Goal: Task Accomplishment & Management: Manage account settings

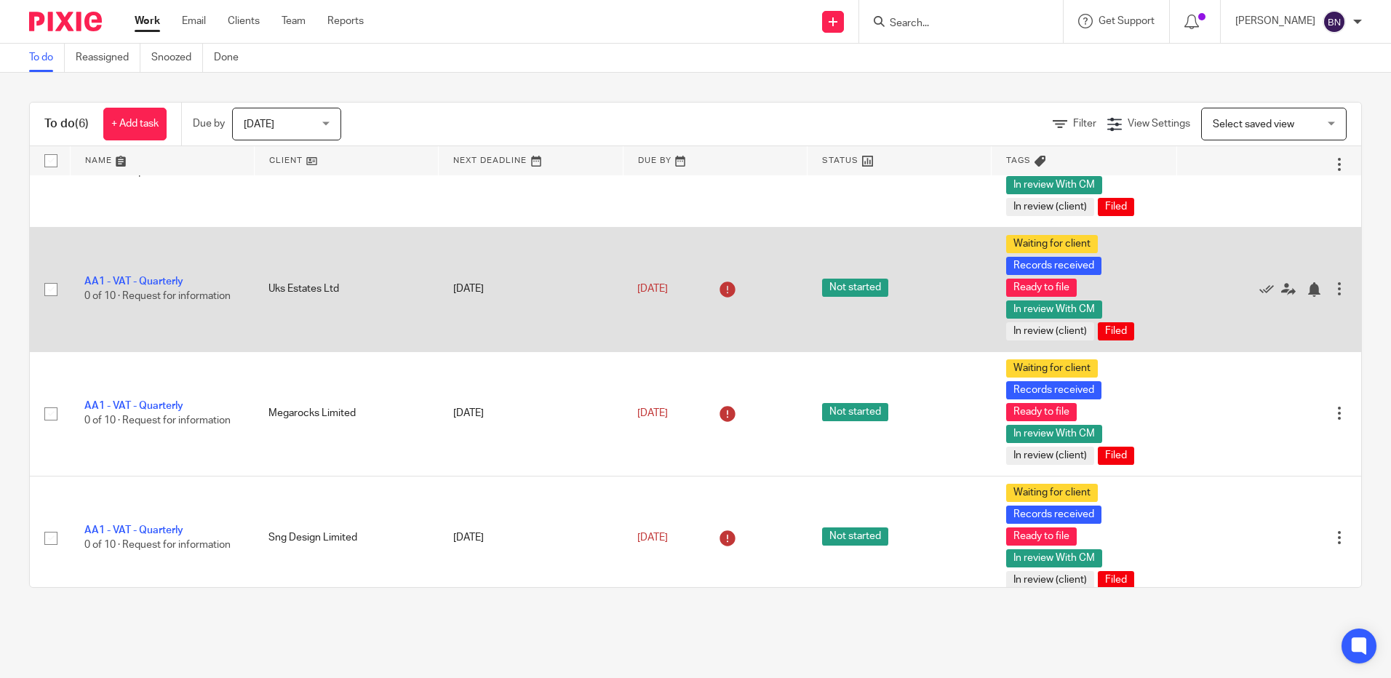
scroll to position [146, 0]
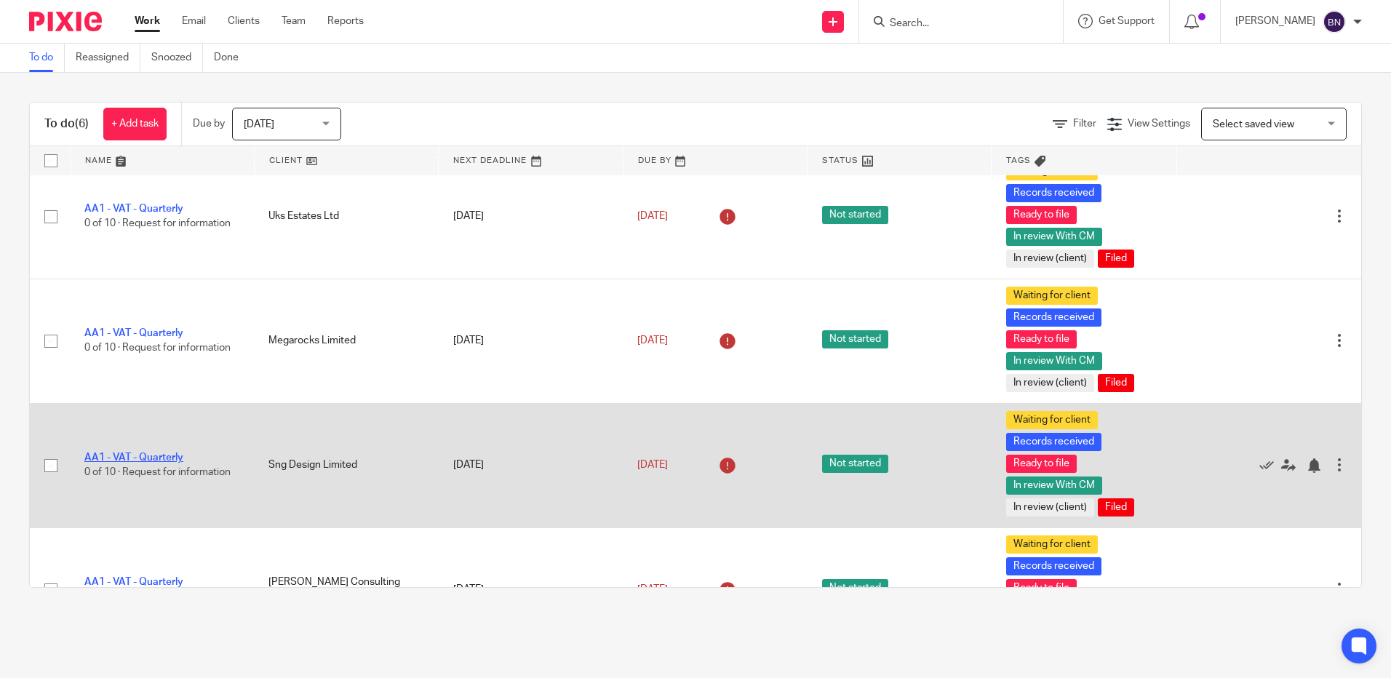
click at [138, 455] on link "AA1 - VAT - Quarterly" at bounding box center [133, 458] width 99 height 10
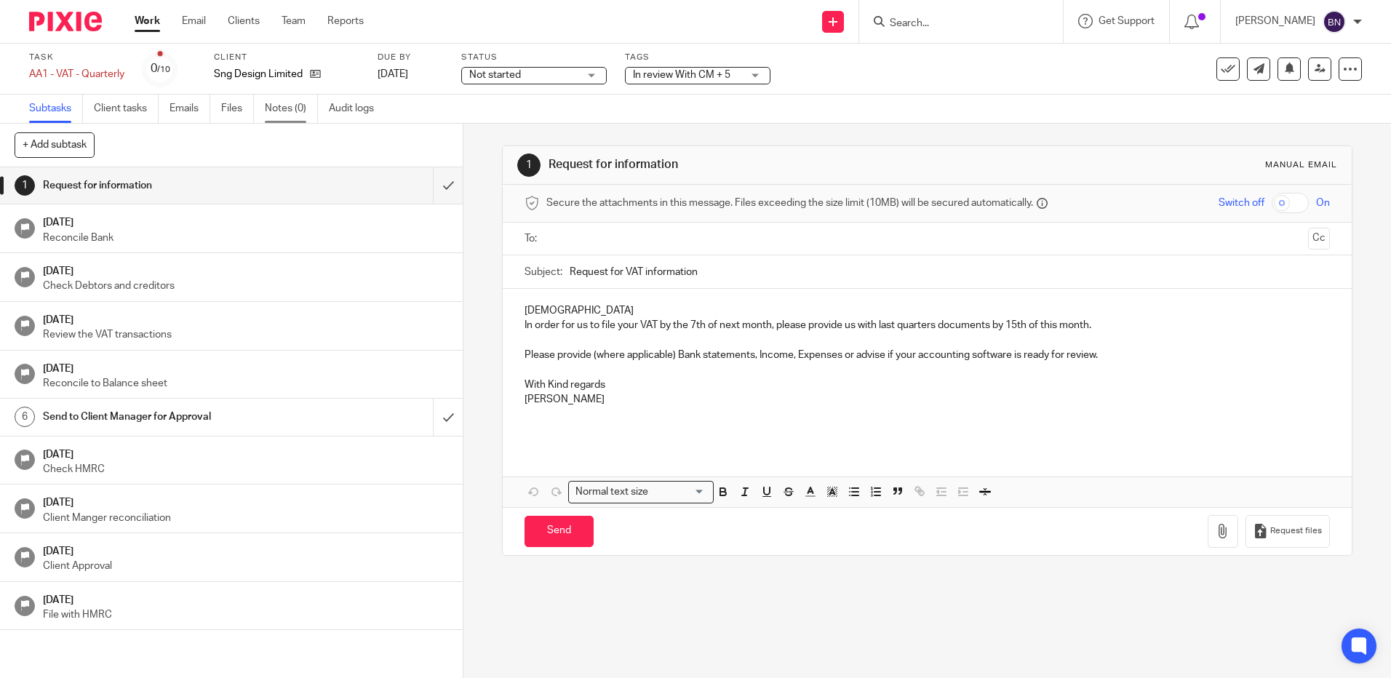
click at [282, 105] on link "Notes (0)" at bounding box center [291, 109] width 53 height 28
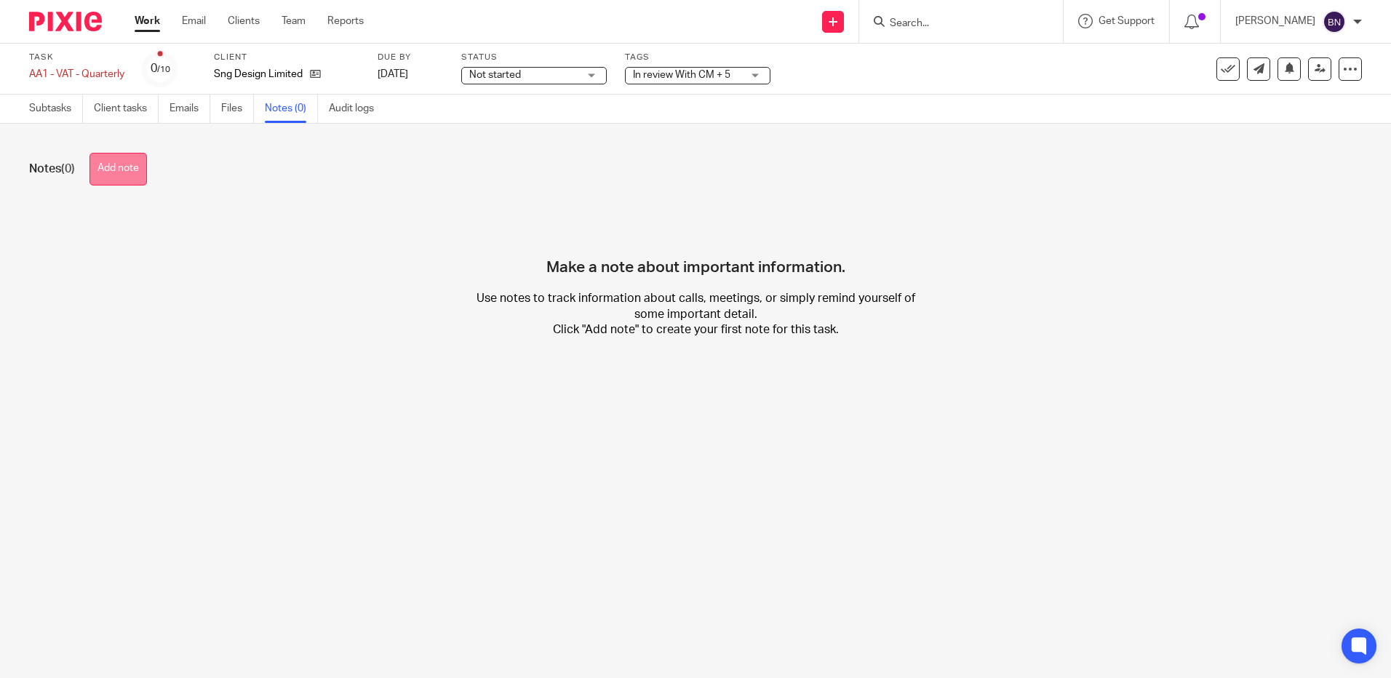
click at [145, 174] on button "Add note" at bounding box center [117, 169] width 57 height 33
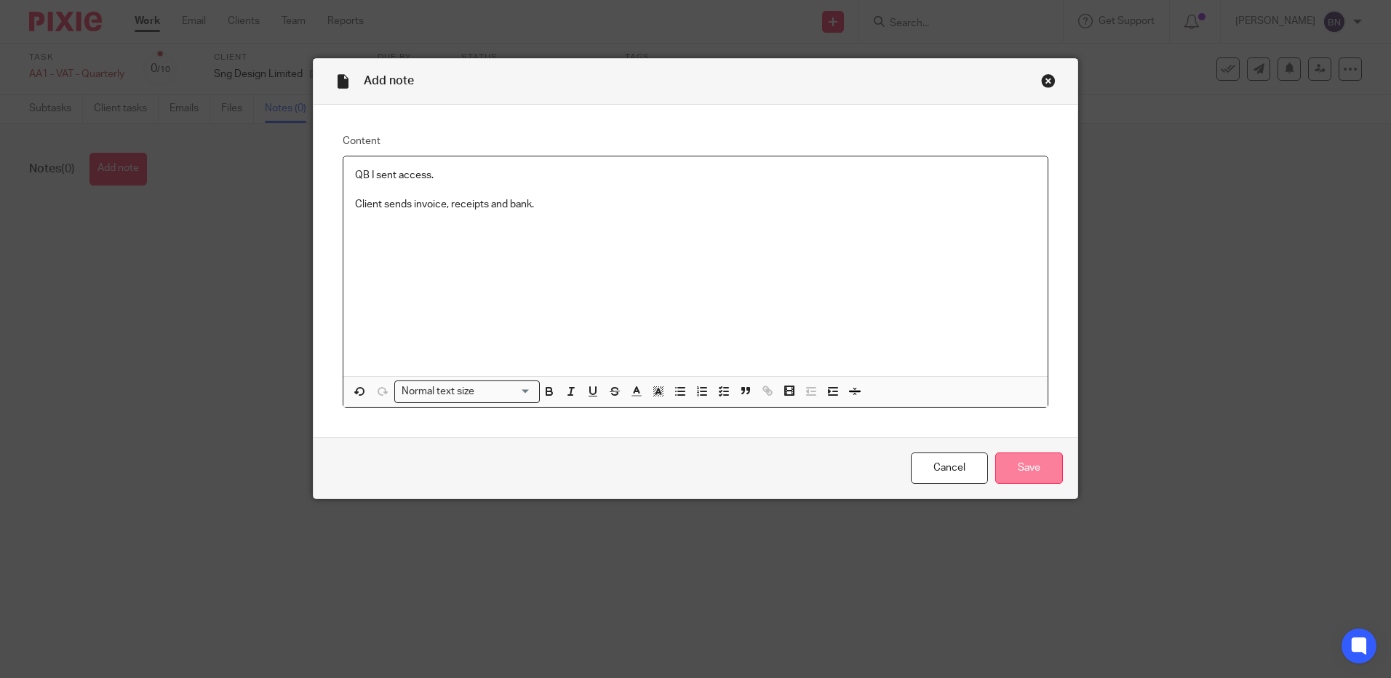
drag, startPoint x: 1040, startPoint y: 463, endPoint x: 1027, endPoint y: 458, distance: 14.7
click at [1041, 463] on input "Save" at bounding box center [1029, 468] width 68 height 31
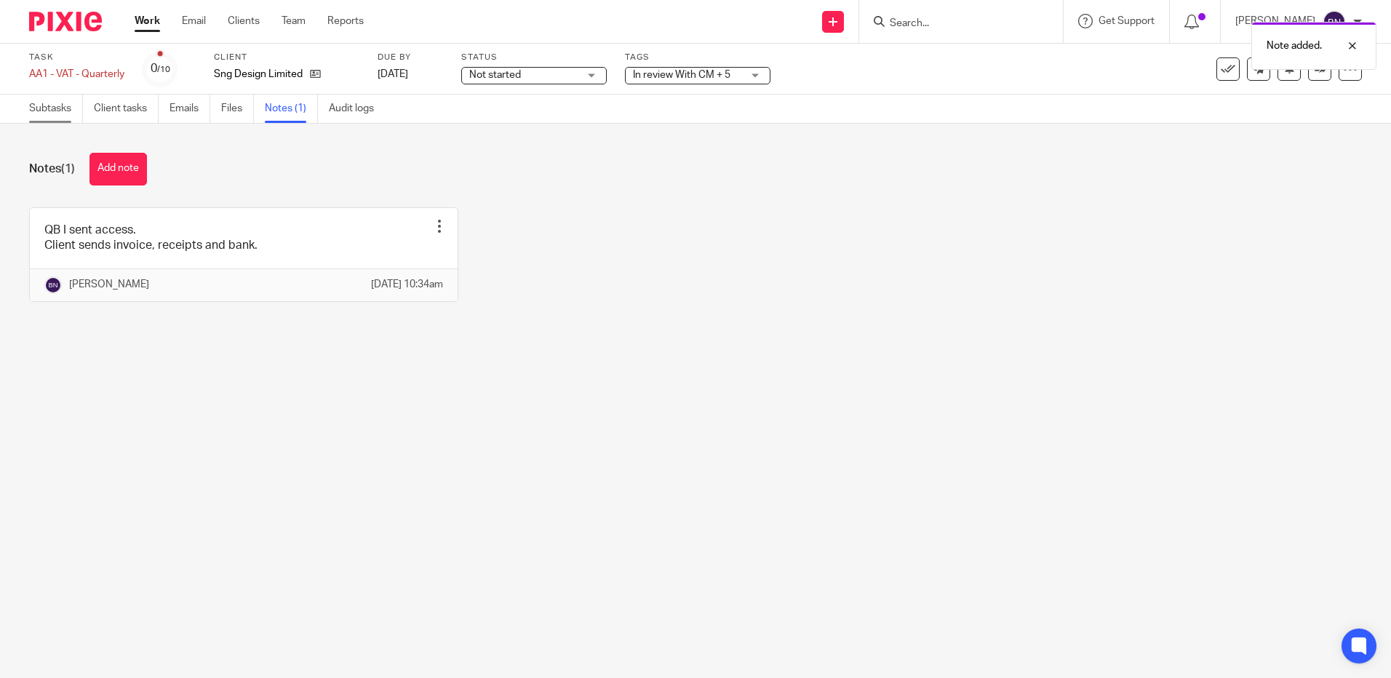
click at [59, 103] on link "Subtasks" at bounding box center [56, 109] width 54 height 28
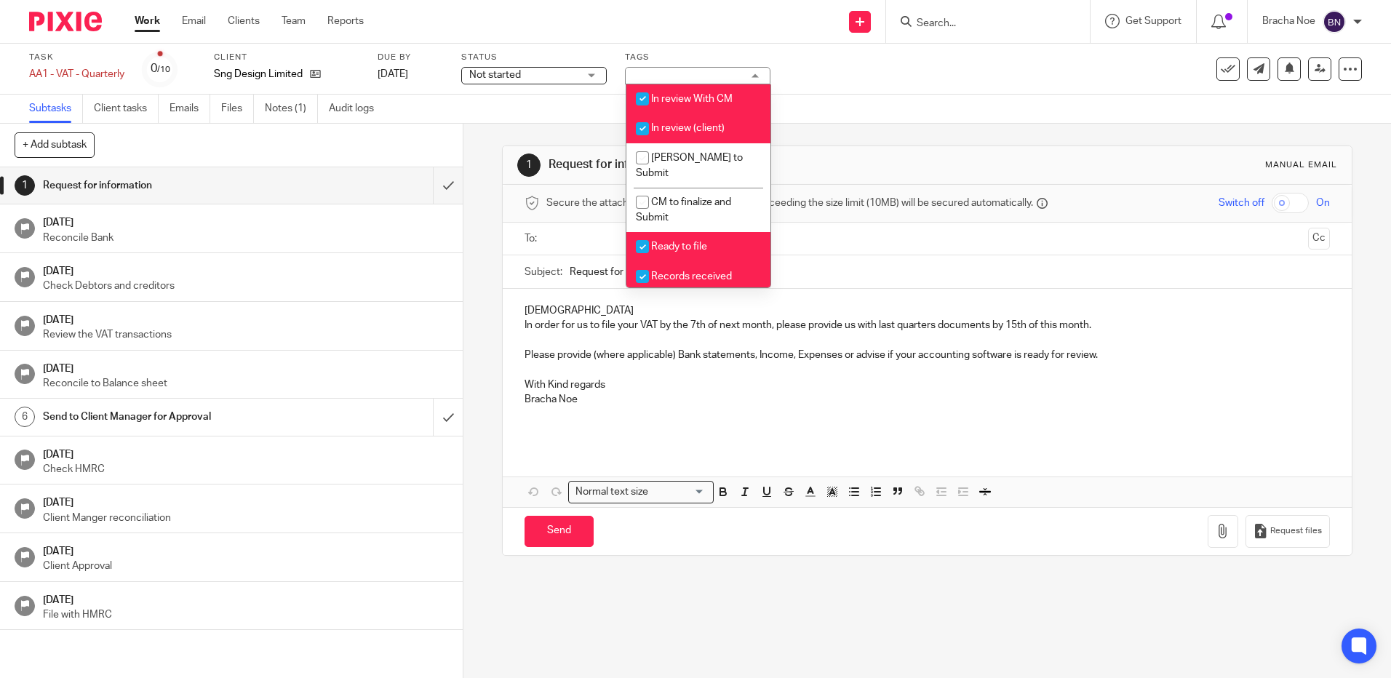
click at [642, 129] on input "checkbox" at bounding box center [643, 129] width 28 height 28
checkbox input "false"
click at [644, 233] on input "checkbox" at bounding box center [643, 247] width 28 height 28
checkbox input "false"
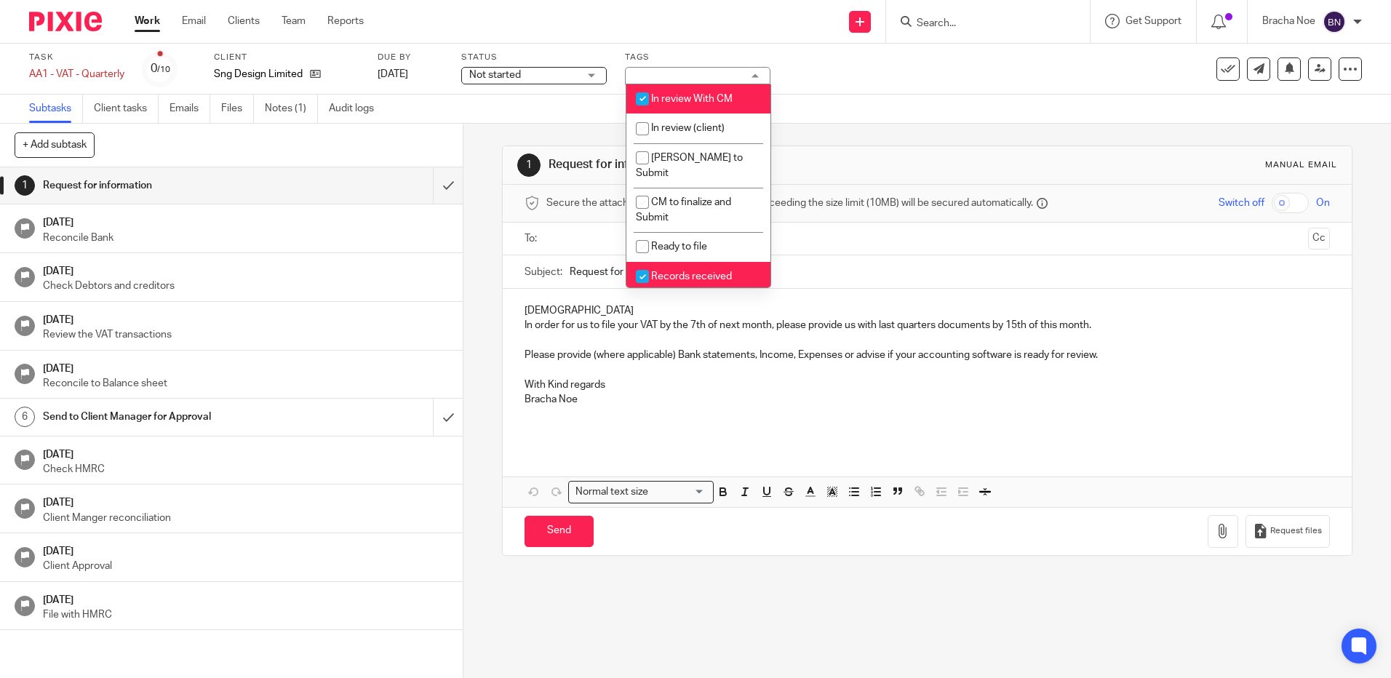
click at [641, 263] on input "checkbox" at bounding box center [643, 277] width 28 height 28
checkbox input "false"
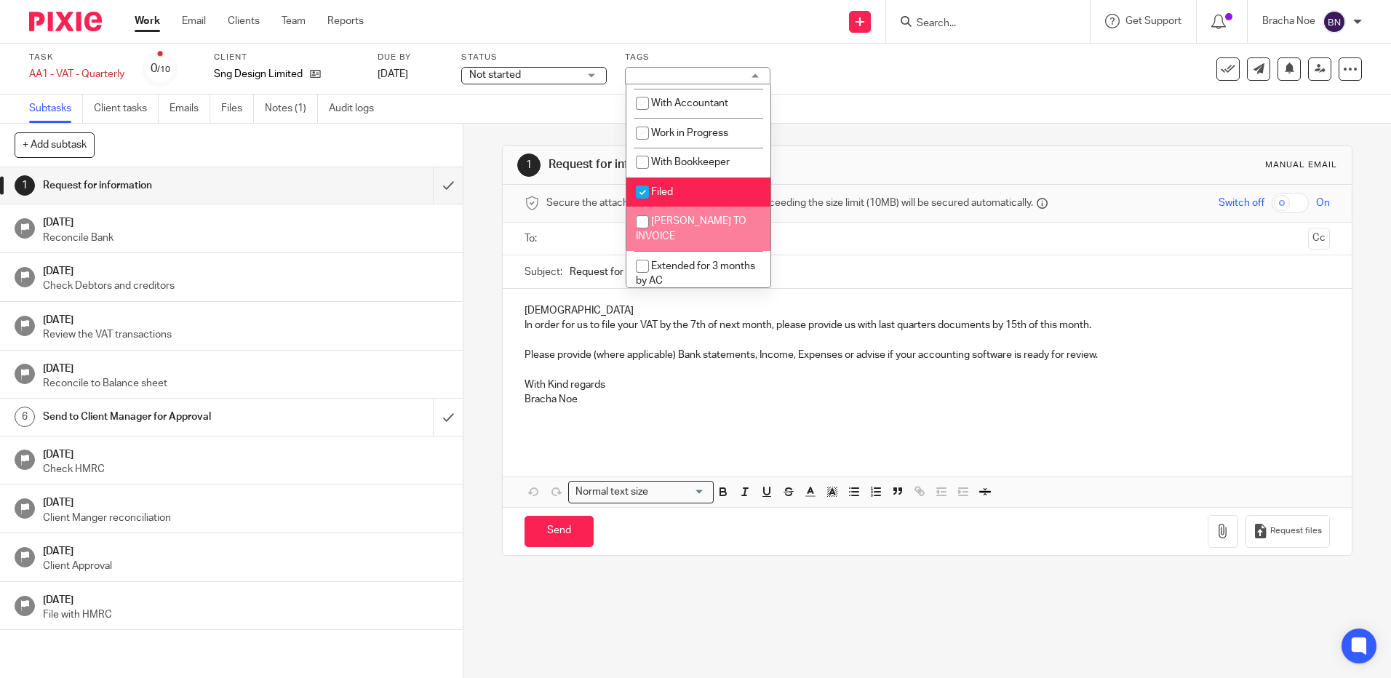
scroll to position [314, 0]
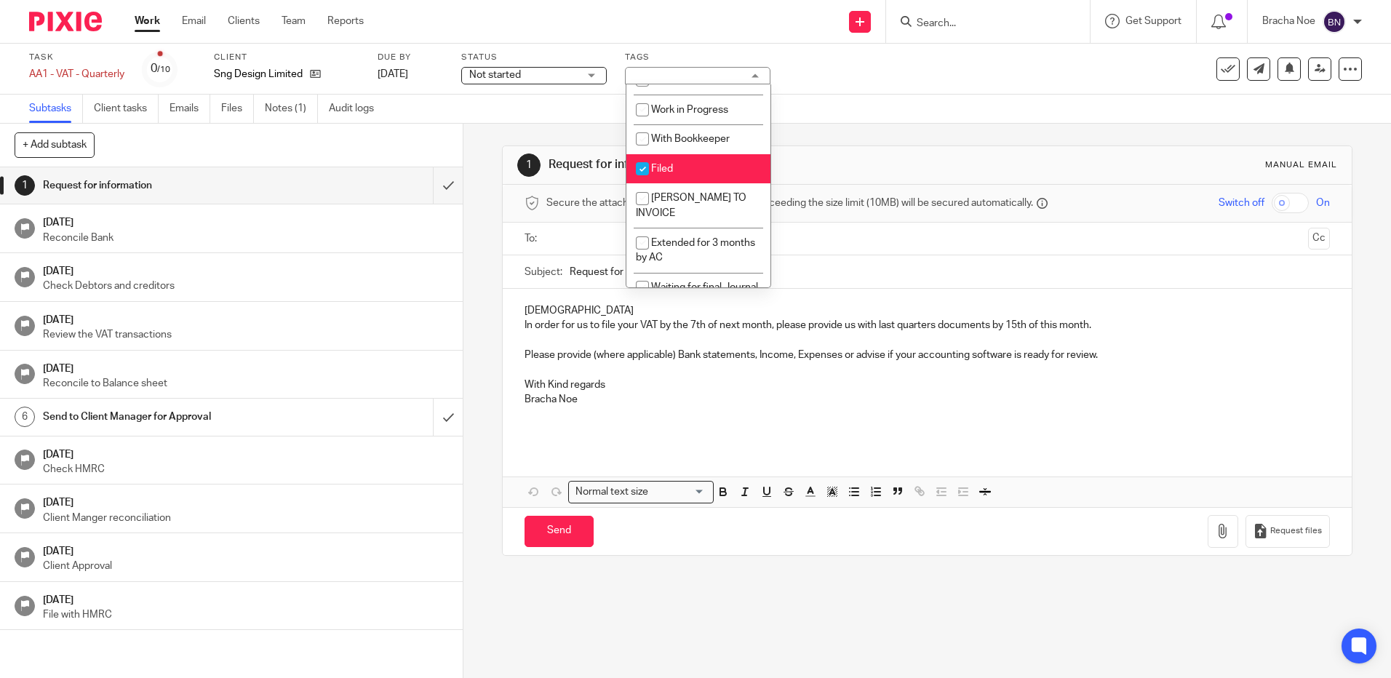
click at [643, 155] on input "checkbox" at bounding box center [643, 169] width 28 height 28
checkbox input "false"
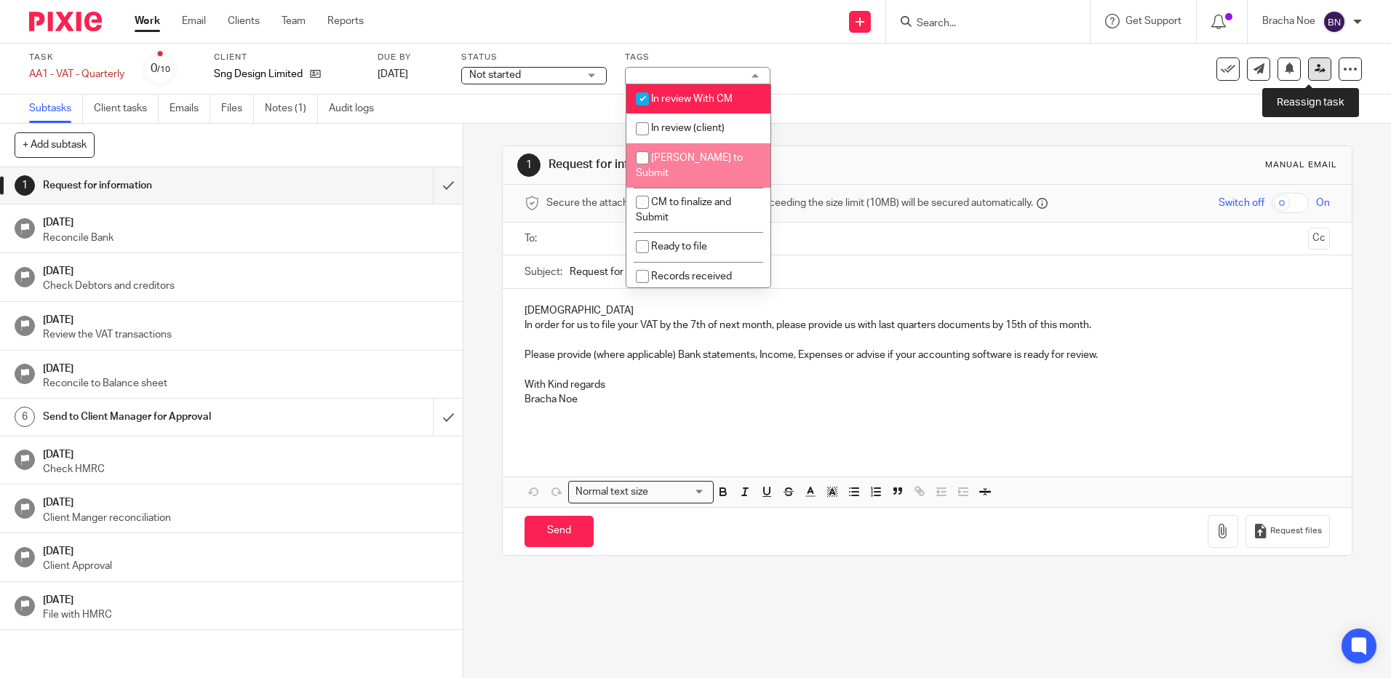
click at [1315, 68] on icon at bounding box center [1320, 68] width 11 height 11
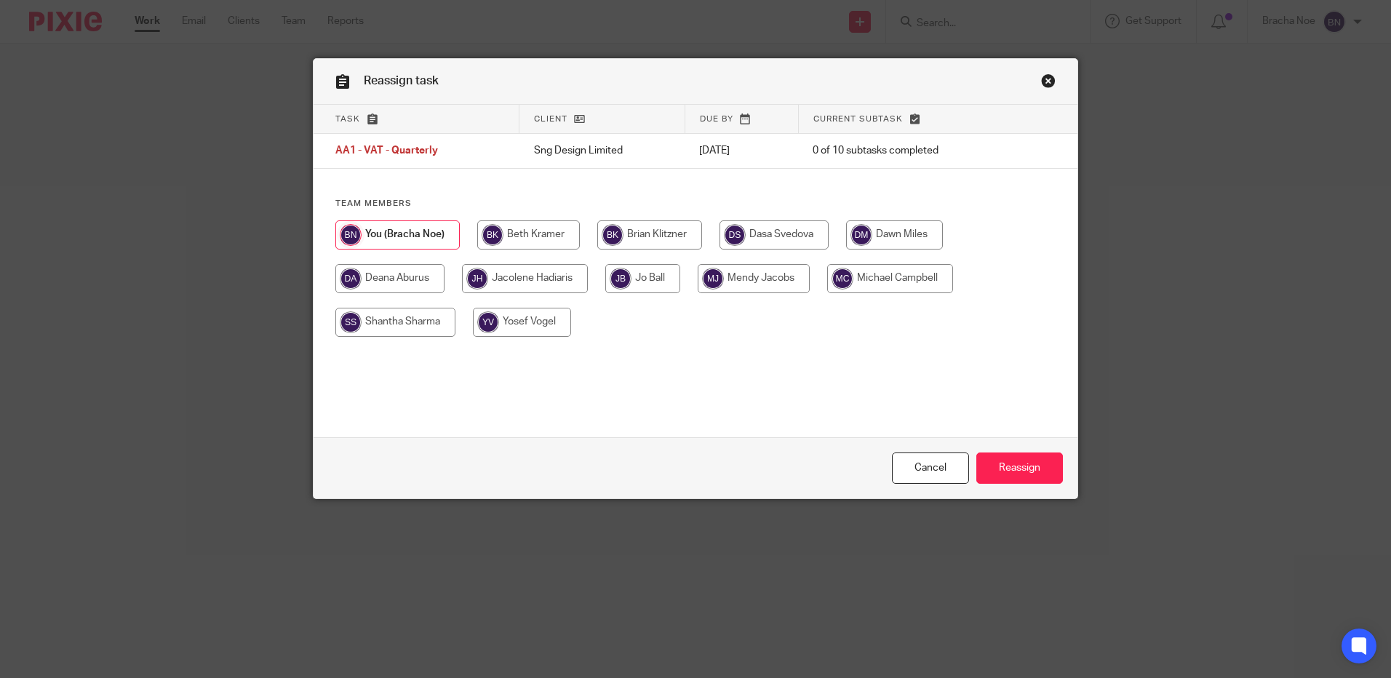
click at [653, 274] on input "radio" at bounding box center [642, 278] width 75 height 29
radio input "true"
click at [1011, 458] on input "Reassign" at bounding box center [1019, 468] width 87 height 31
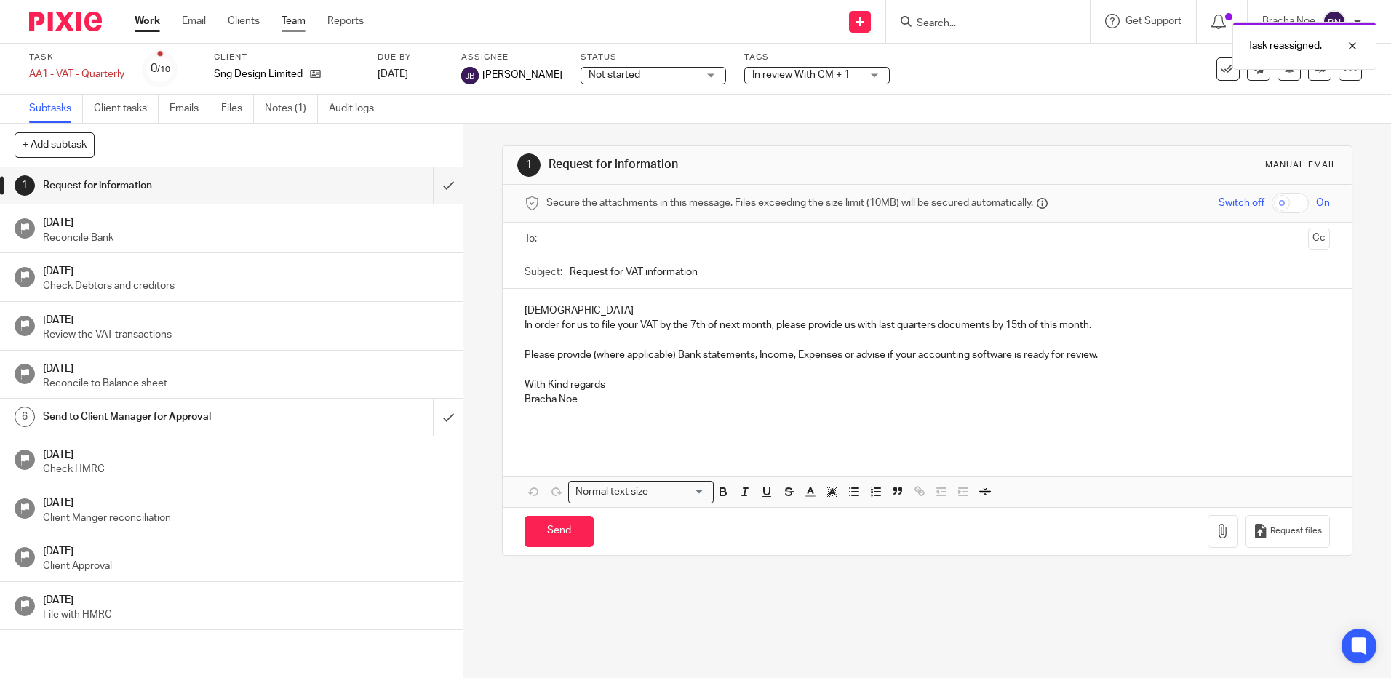
click at [296, 19] on link "Team" at bounding box center [294, 21] width 24 height 15
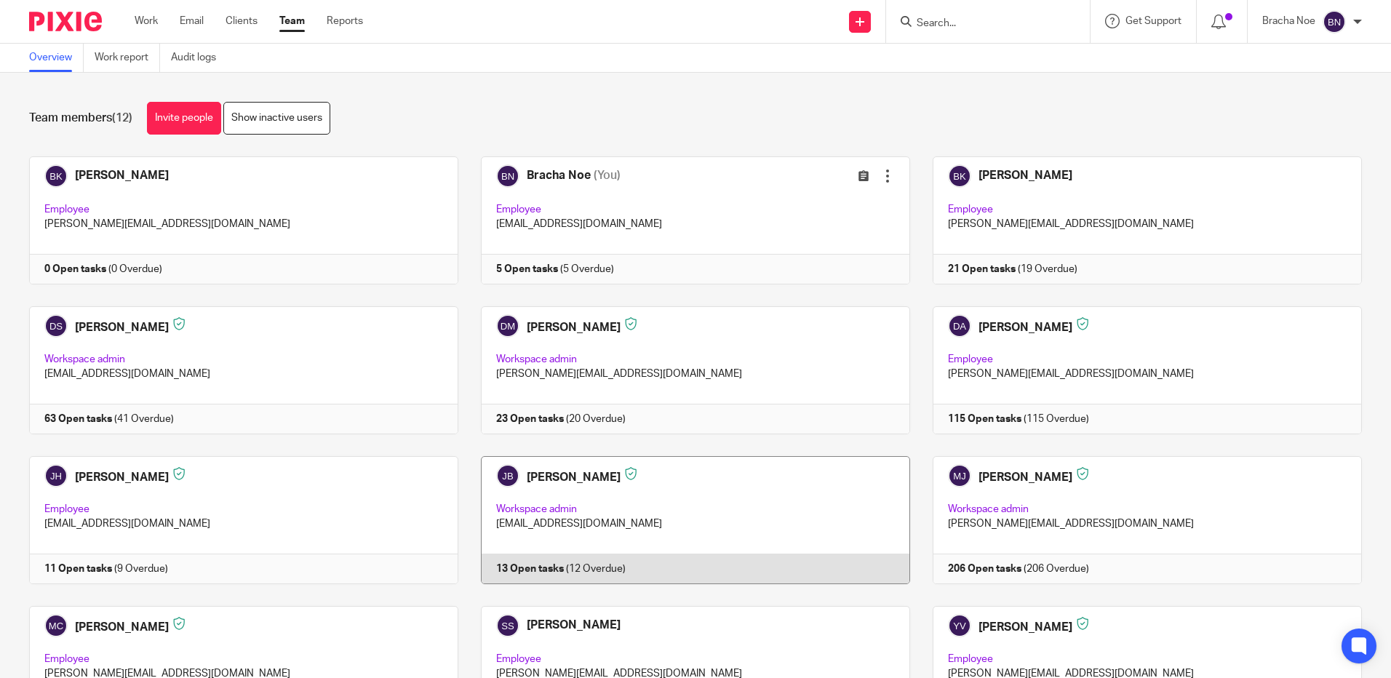
scroll to position [107, 0]
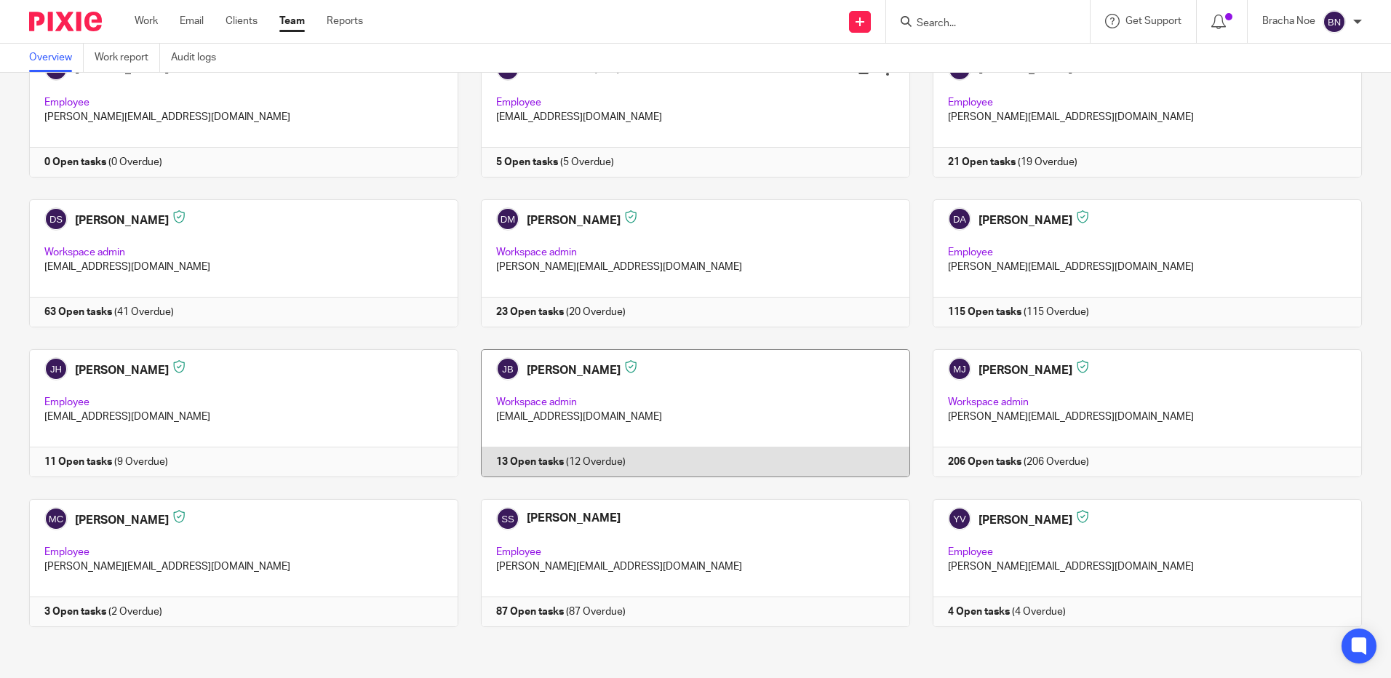
click at [662, 394] on link at bounding box center [684, 413] width 452 height 128
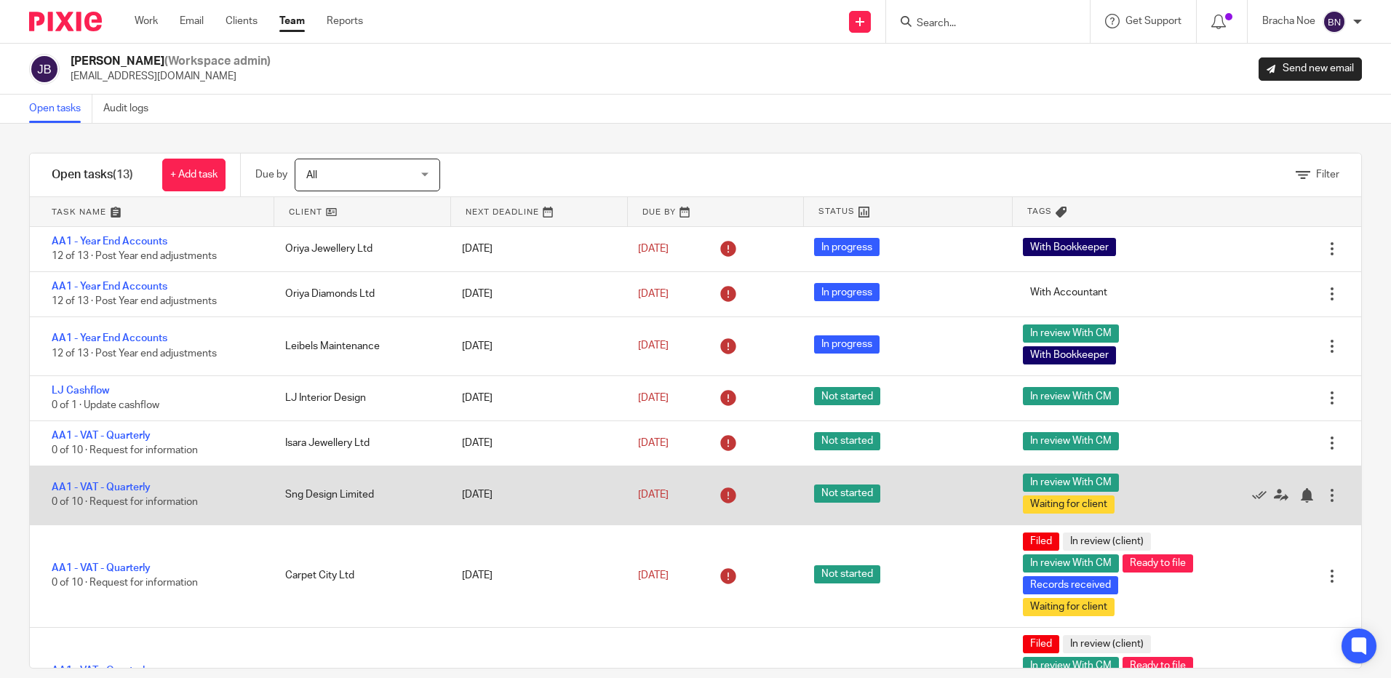
click at [515, 495] on div "[DATE]" at bounding box center [535, 494] width 176 height 29
click at [122, 491] on link "AA1 - VAT - Quarterly" at bounding box center [101, 487] width 99 height 10
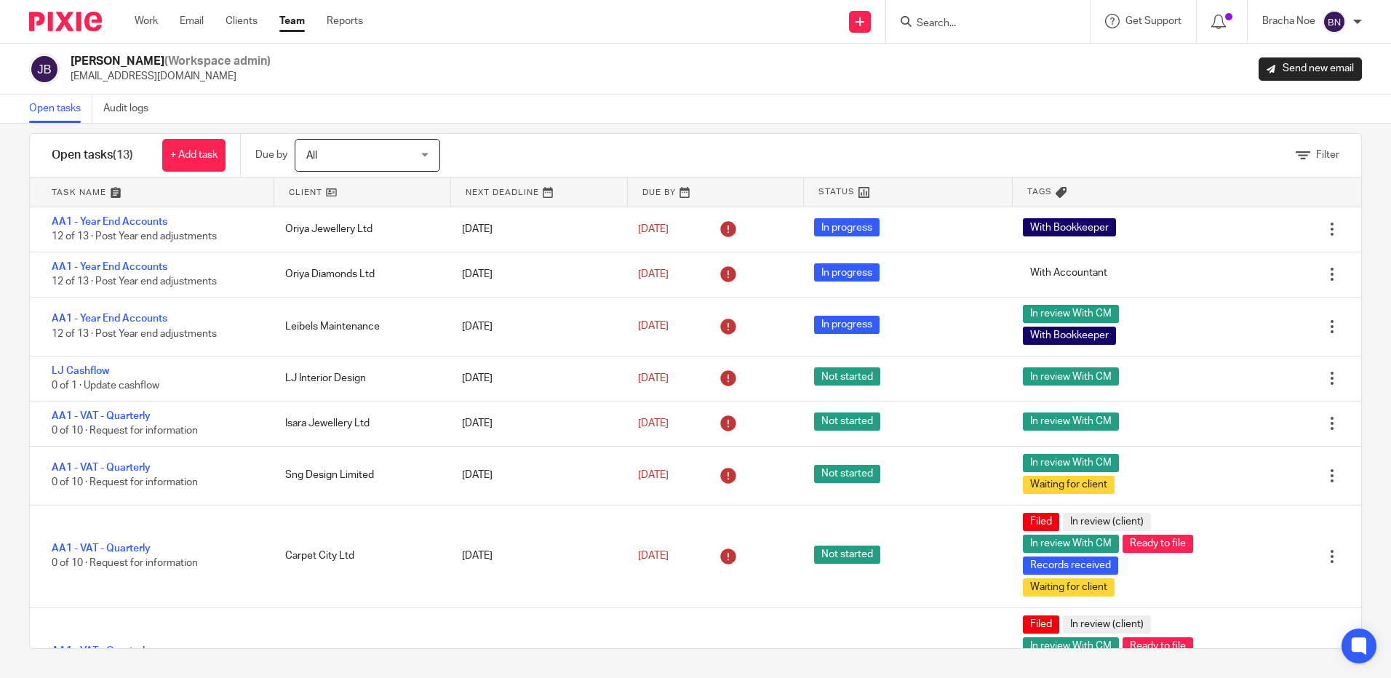
click at [63, 21] on img at bounding box center [65, 22] width 73 height 20
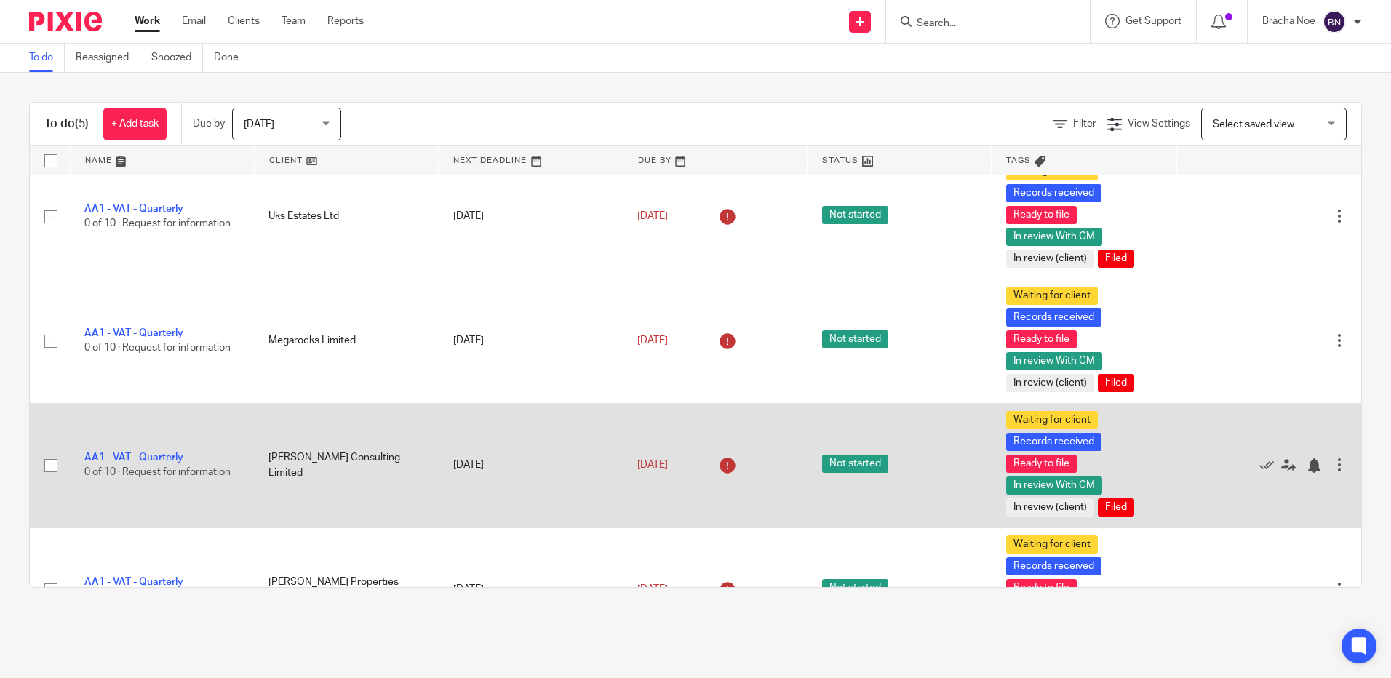
scroll to position [210, 0]
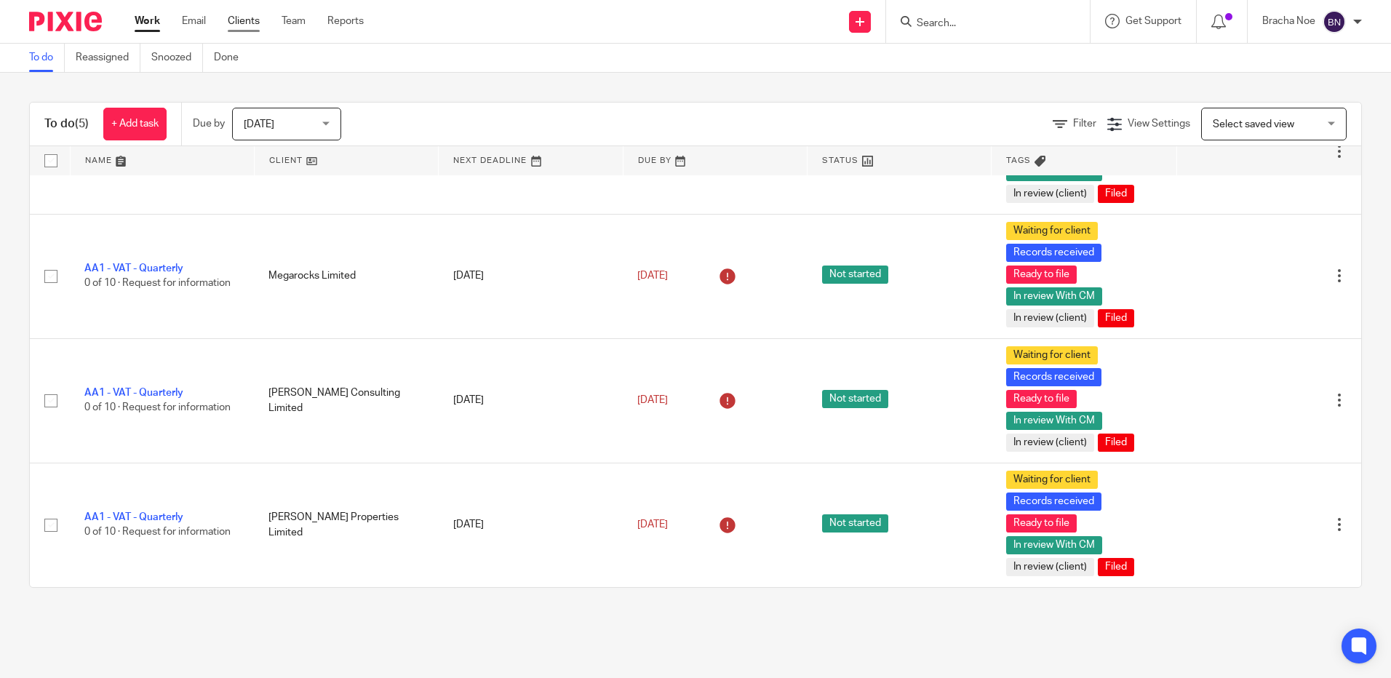
click at [244, 20] on link "Clients" at bounding box center [244, 21] width 32 height 15
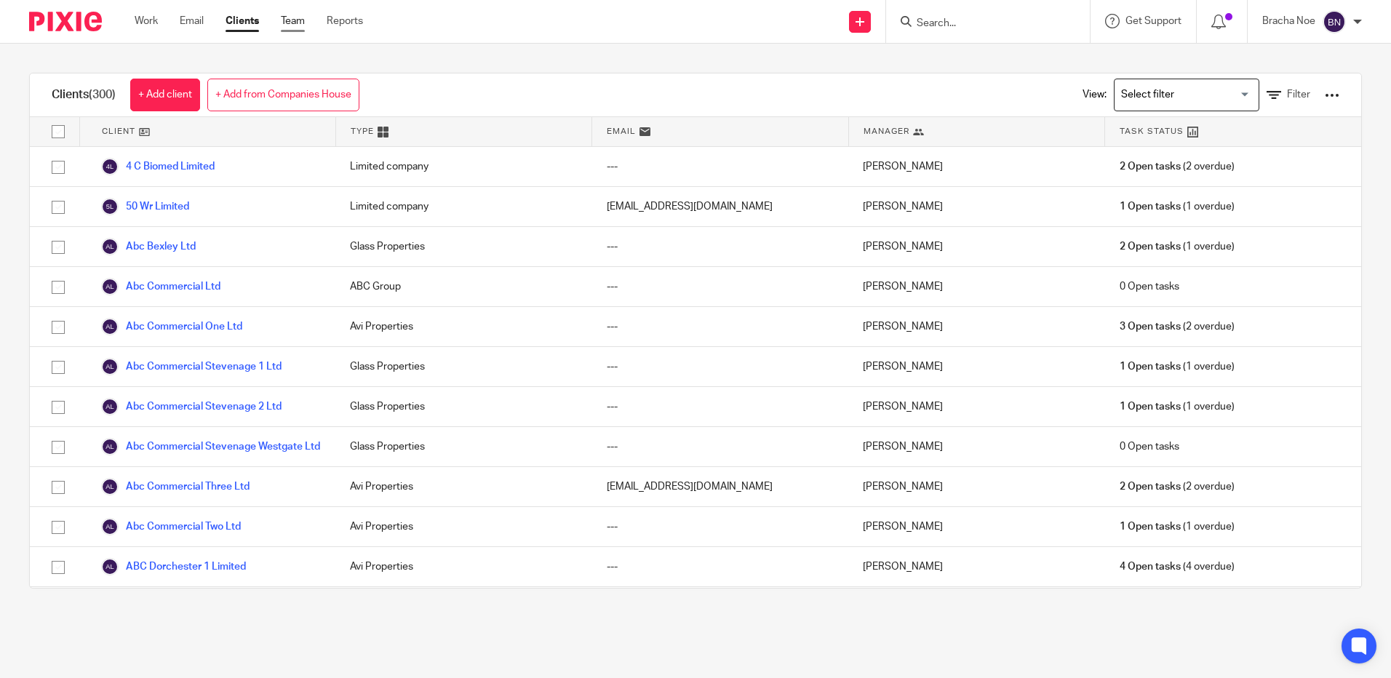
click at [286, 15] on link "Team" at bounding box center [293, 21] width 24 height 15
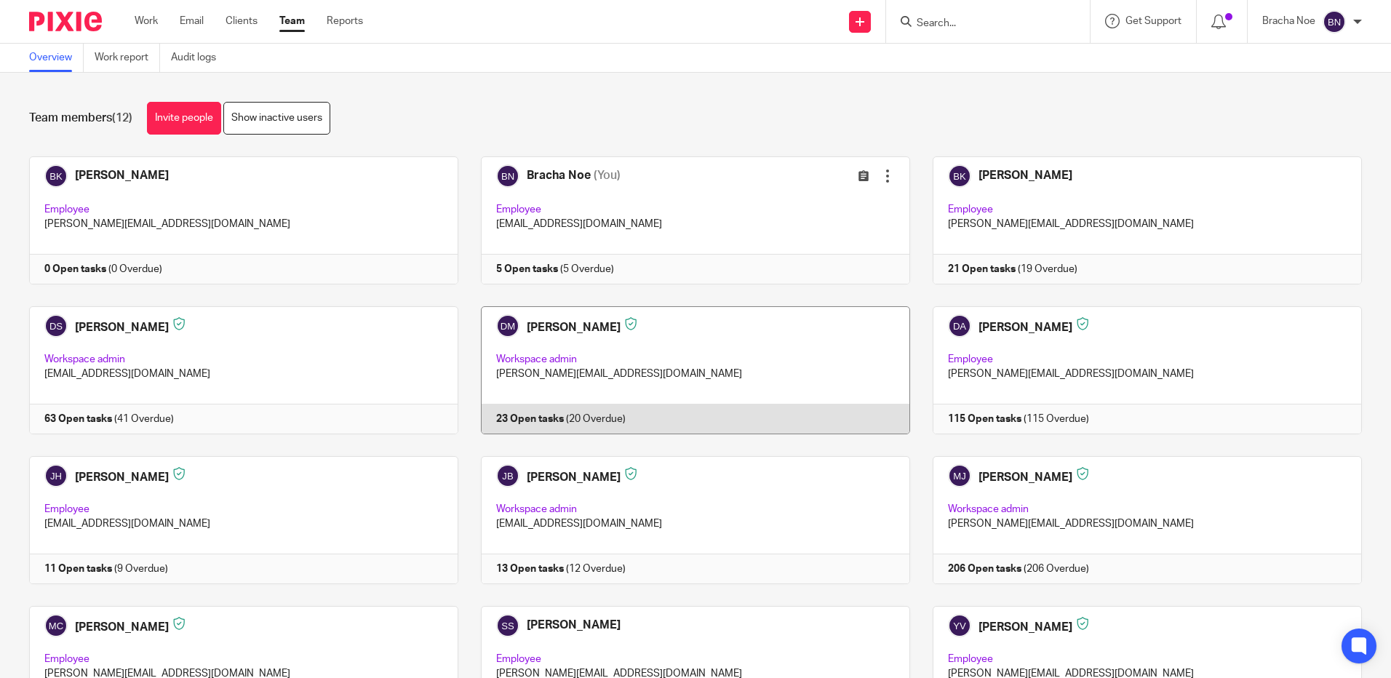
scroll to position [107, 0]
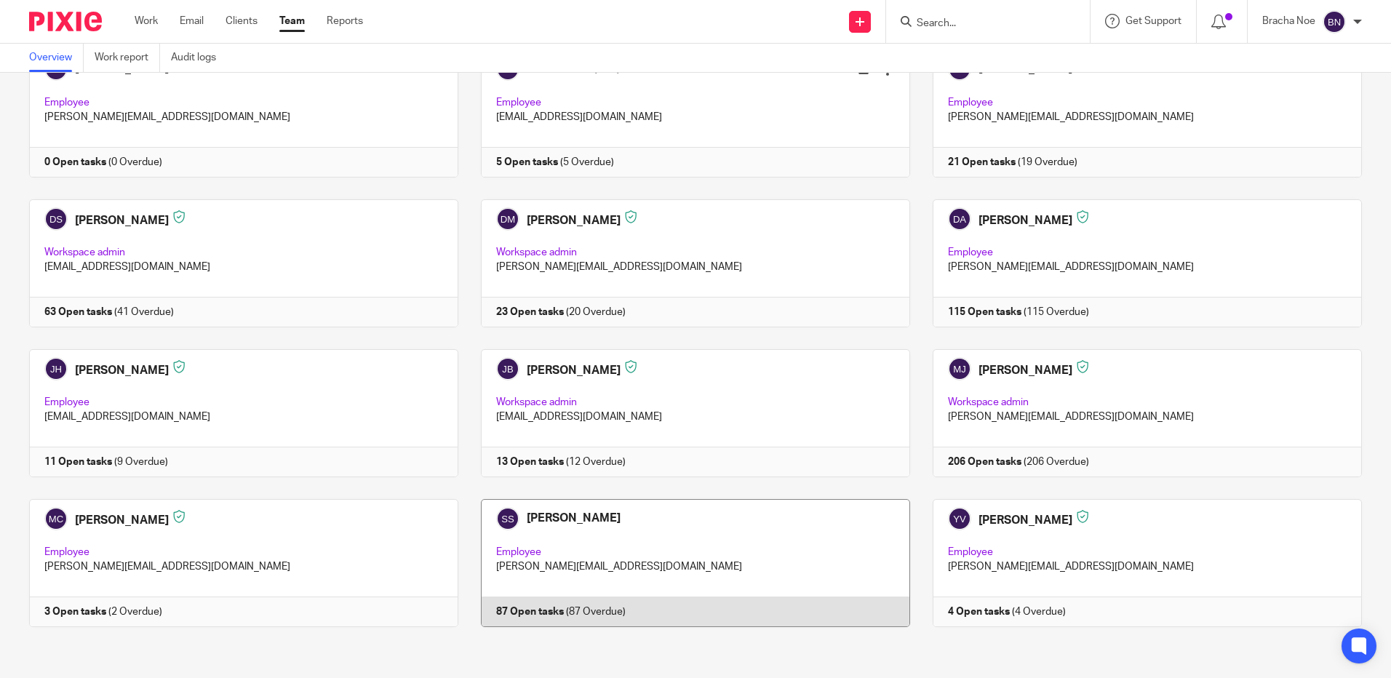
click at [677, 565] on link at bounding box center [684, 563] width 452 height 128
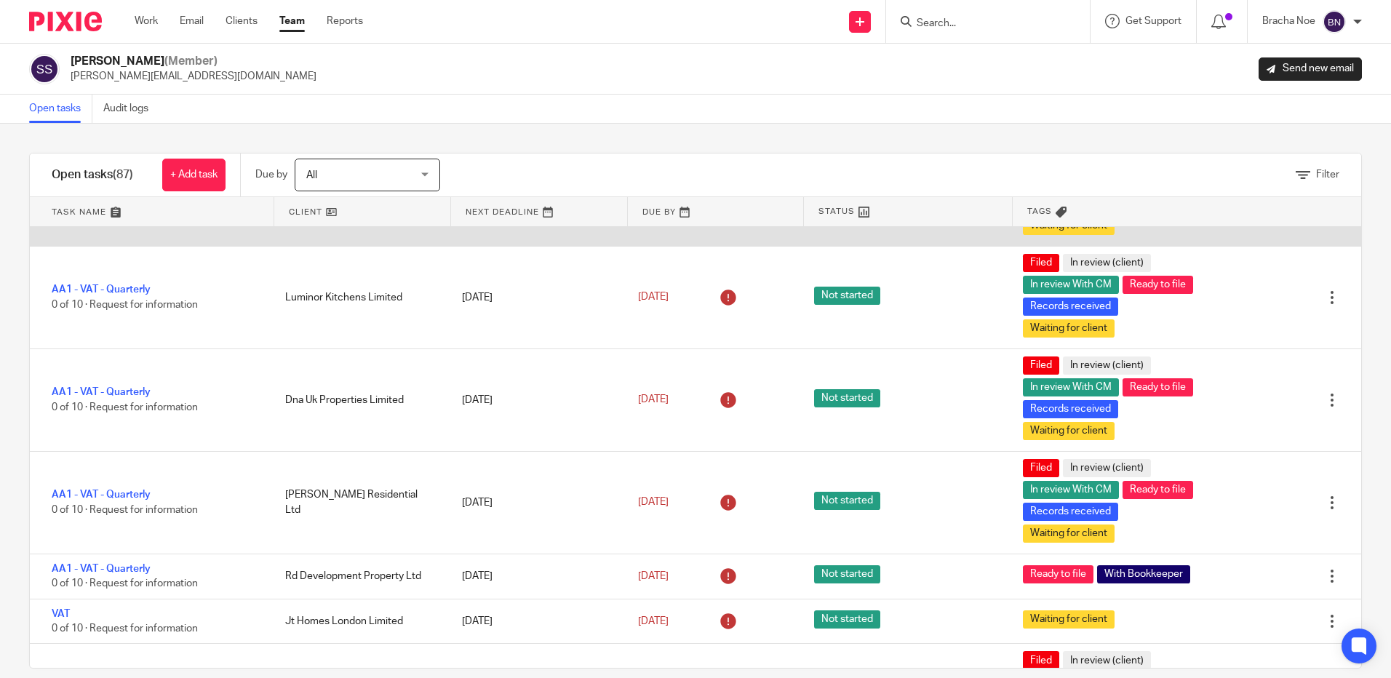
scroll to position [3274, 0]
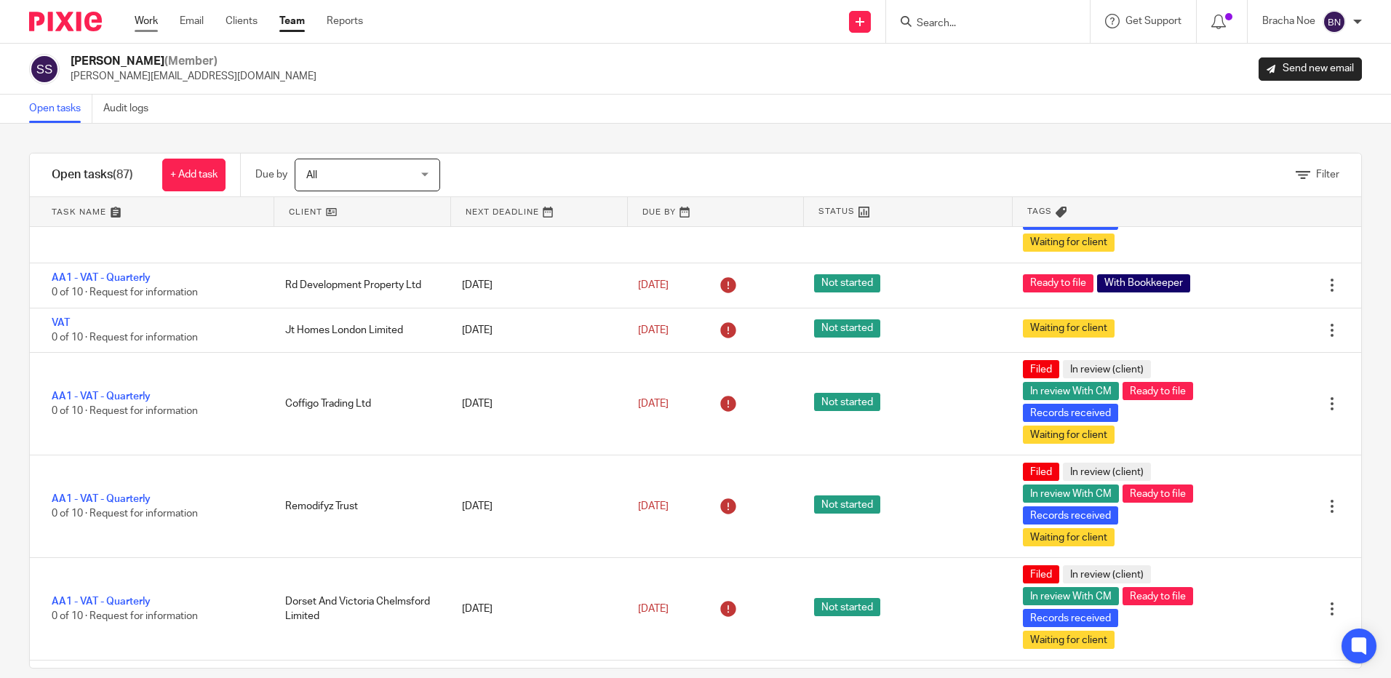
click at [146, 20] on link "Work" at bounding box center [146, 21] width 23 height 15
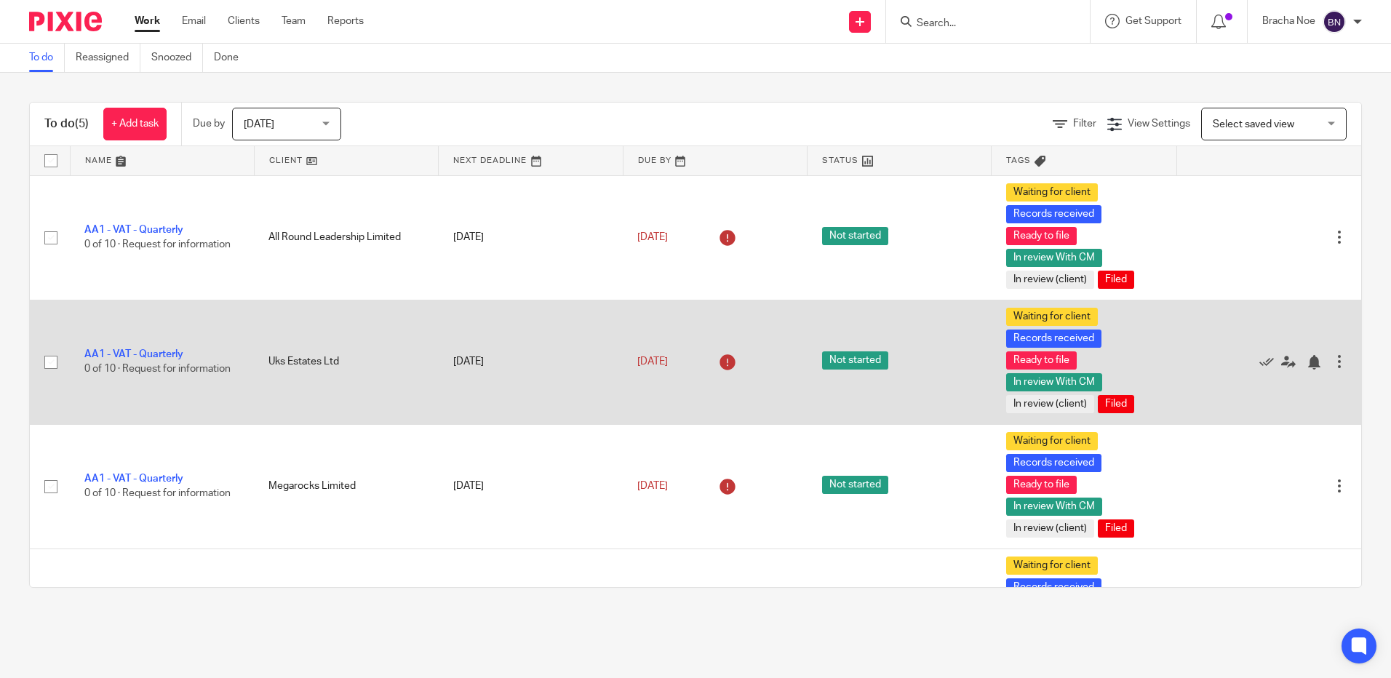
scroll to position [210, 0]
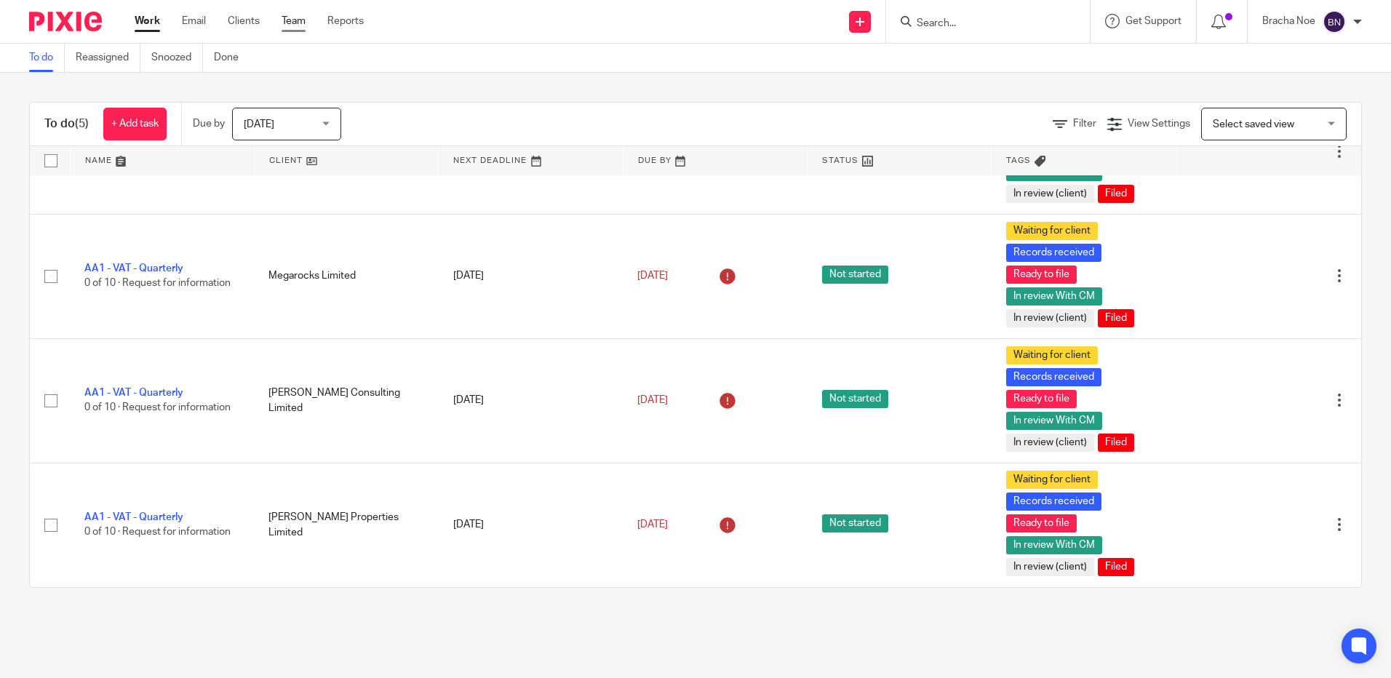
click at [293, 15] on link "Team" at bounding box center [294, 21] width 24 height 15
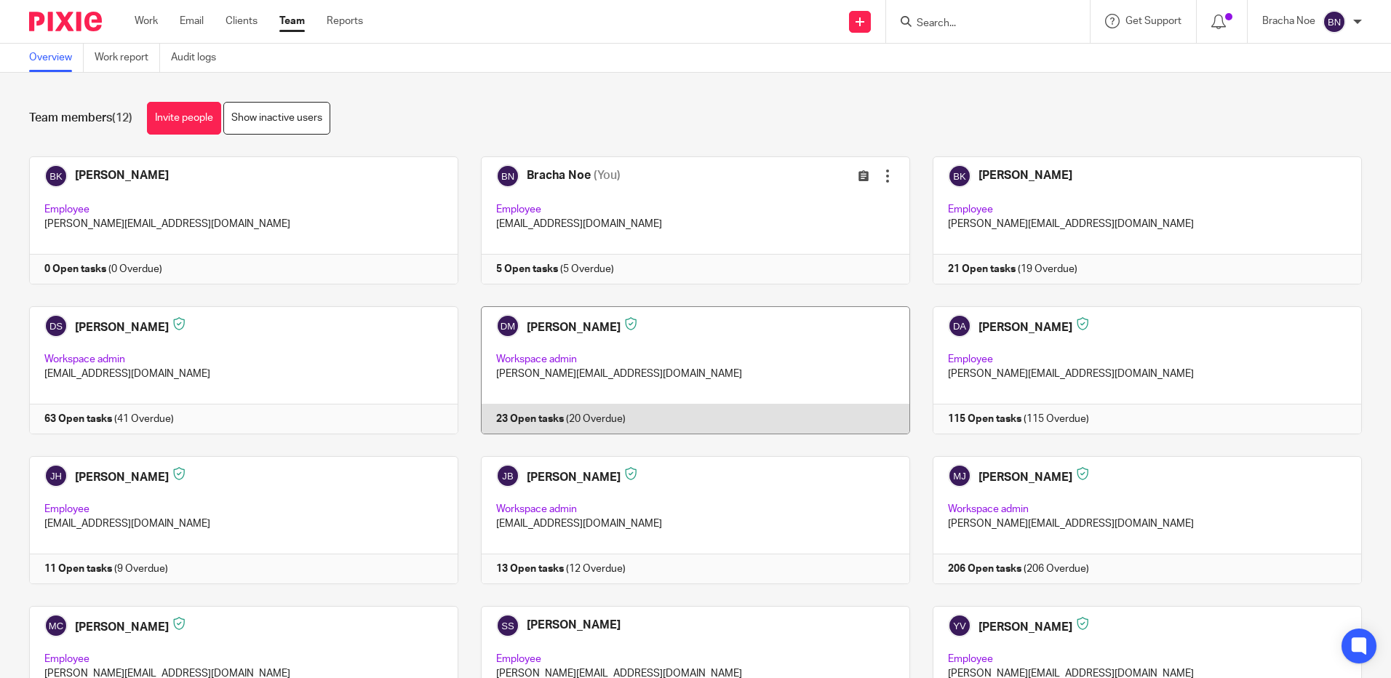
scroll to position [107, 0]
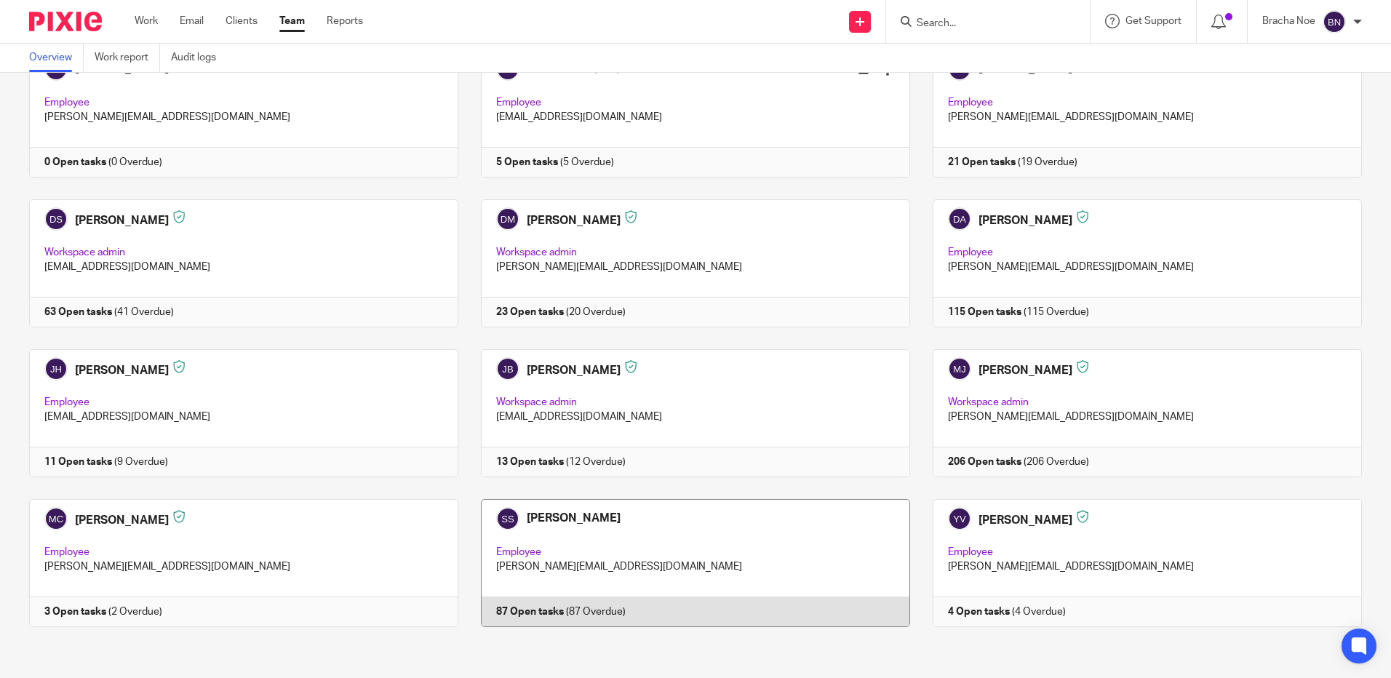
click at [672, 531] on link at bounding box center [684, 563] width 452 height 128
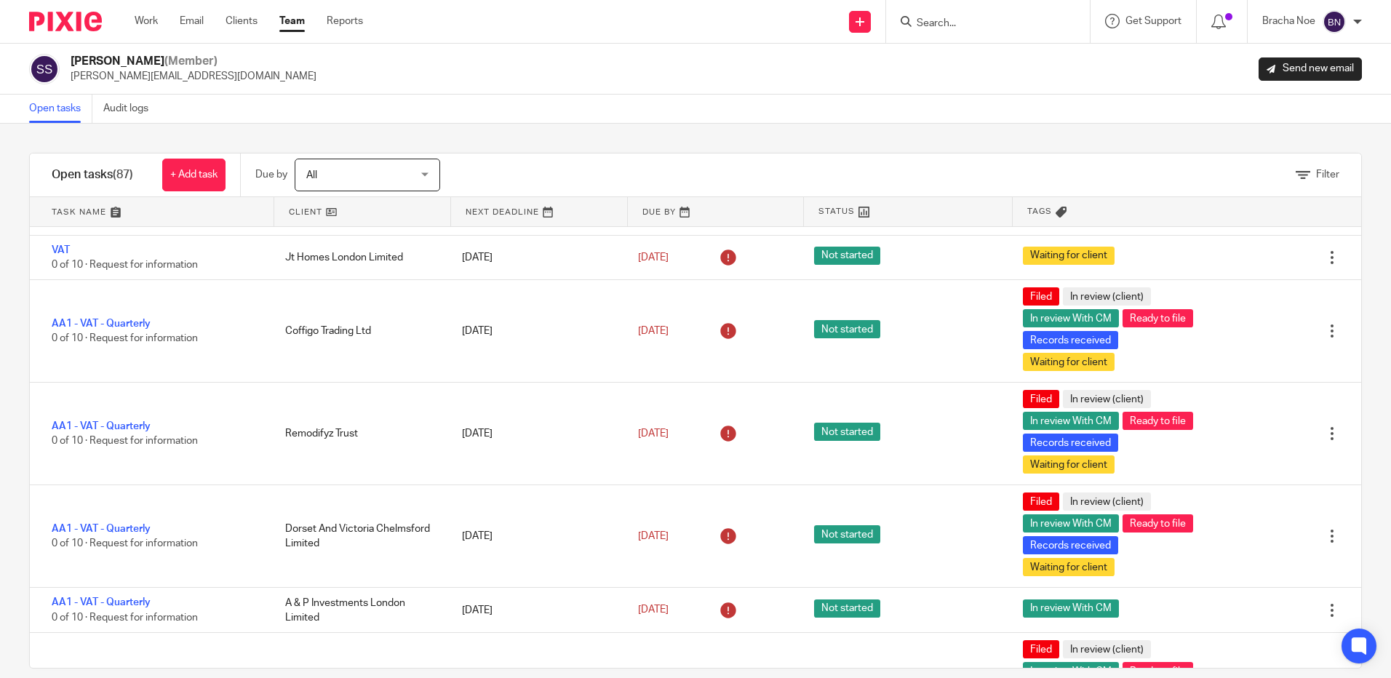
scroll to position [3420, 0]
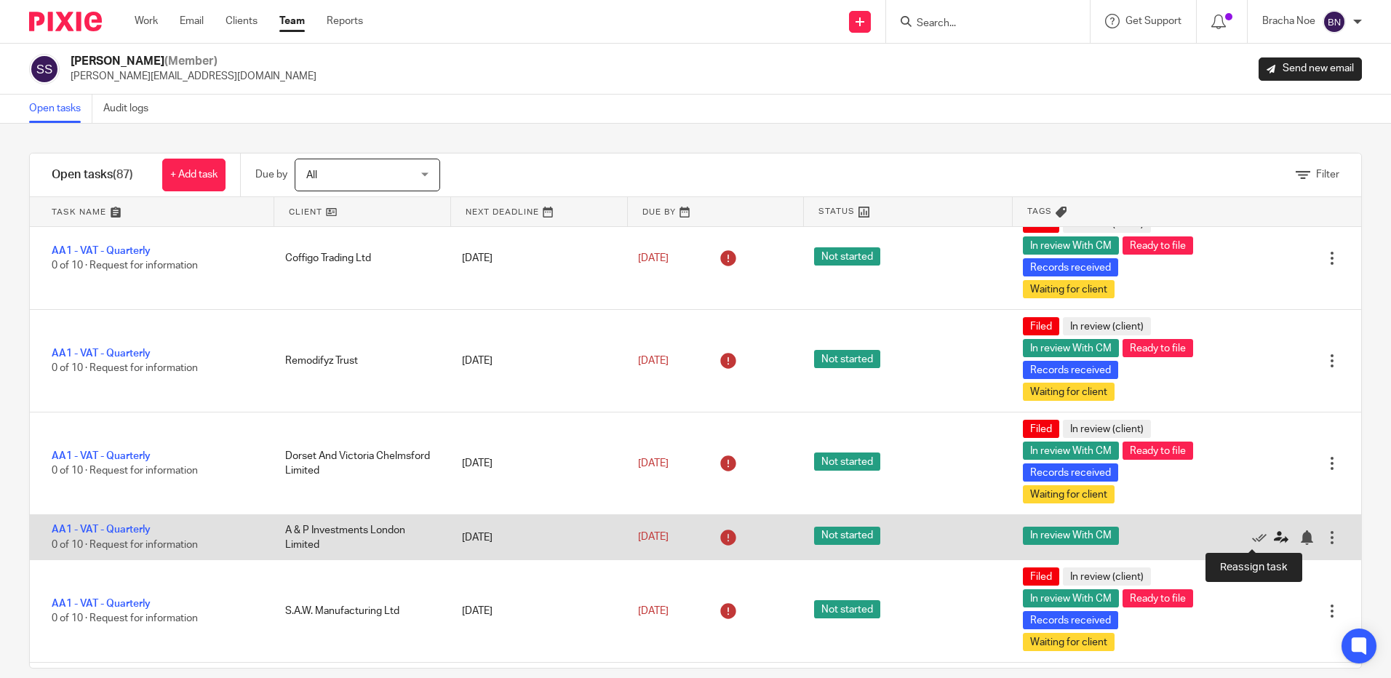
click at [1274, 538] on icon at bounding box center [1281, 537] width 15 height 15
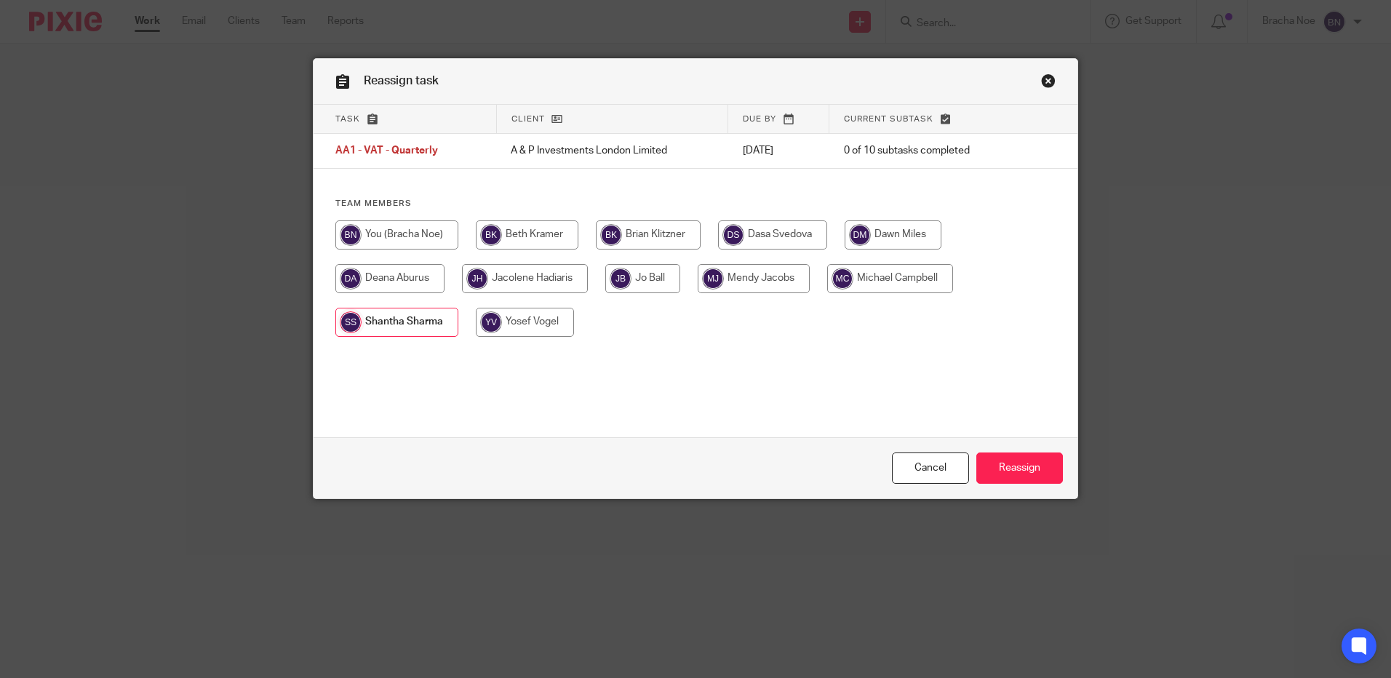
click at [640, 270] on input "radio" at bounding box center [642, 278] width 75 height 29
radio input "true"
click at [1022, 467] on input "Reassign" at bounding box center [1019, 468] width 87 height 31
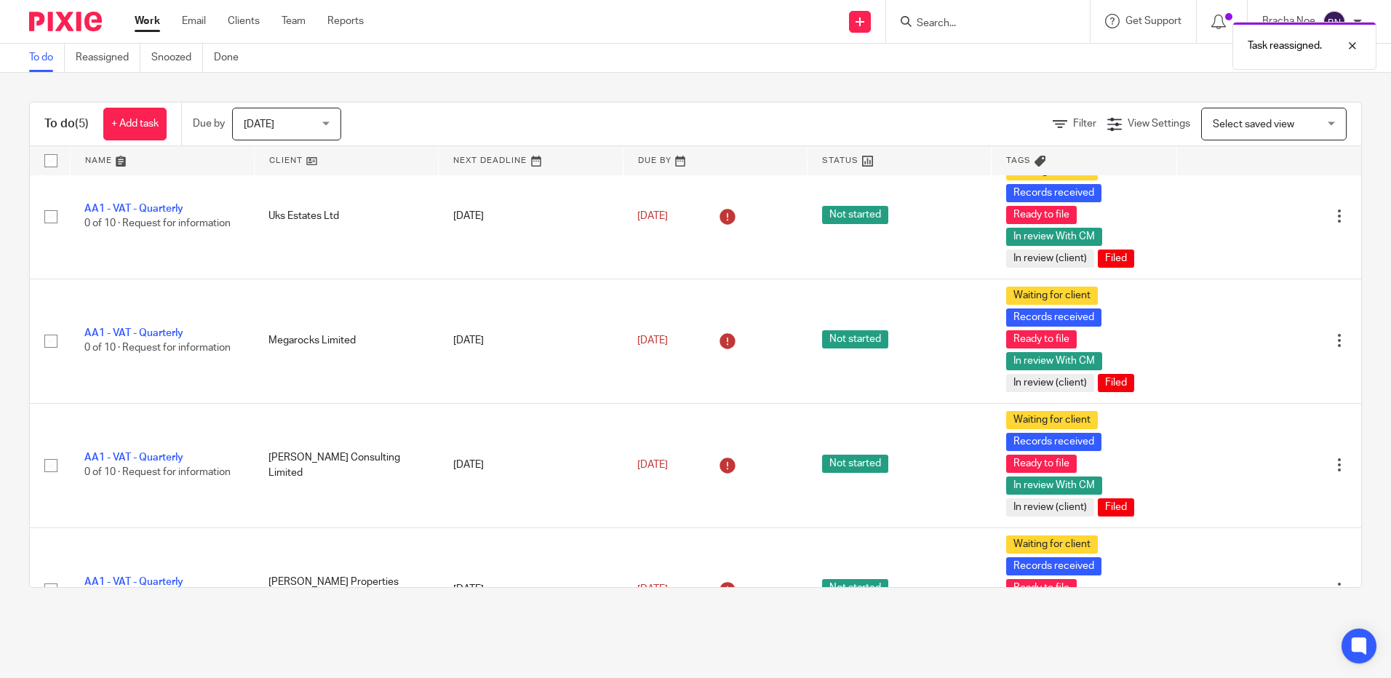
scroll to position [210, 0]
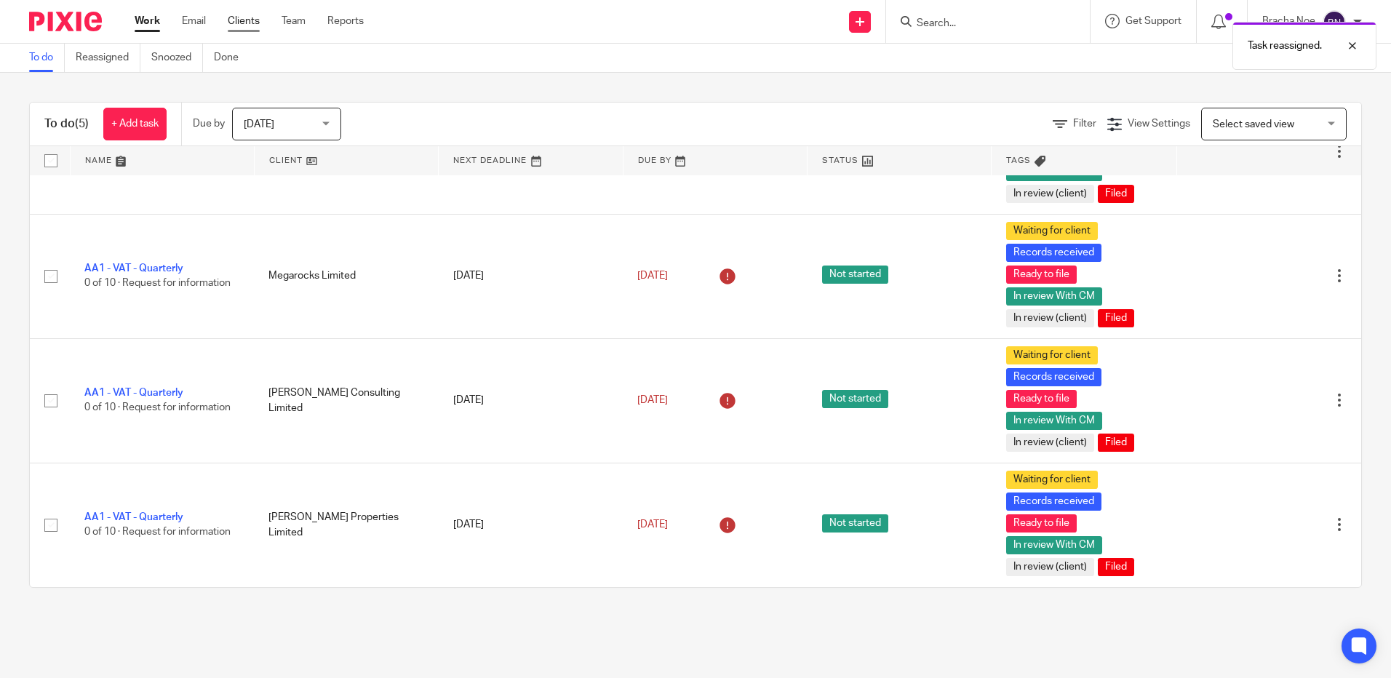
click at [238, 19] on link "Clients" at bounding box center [244, 21] width 32 height 15
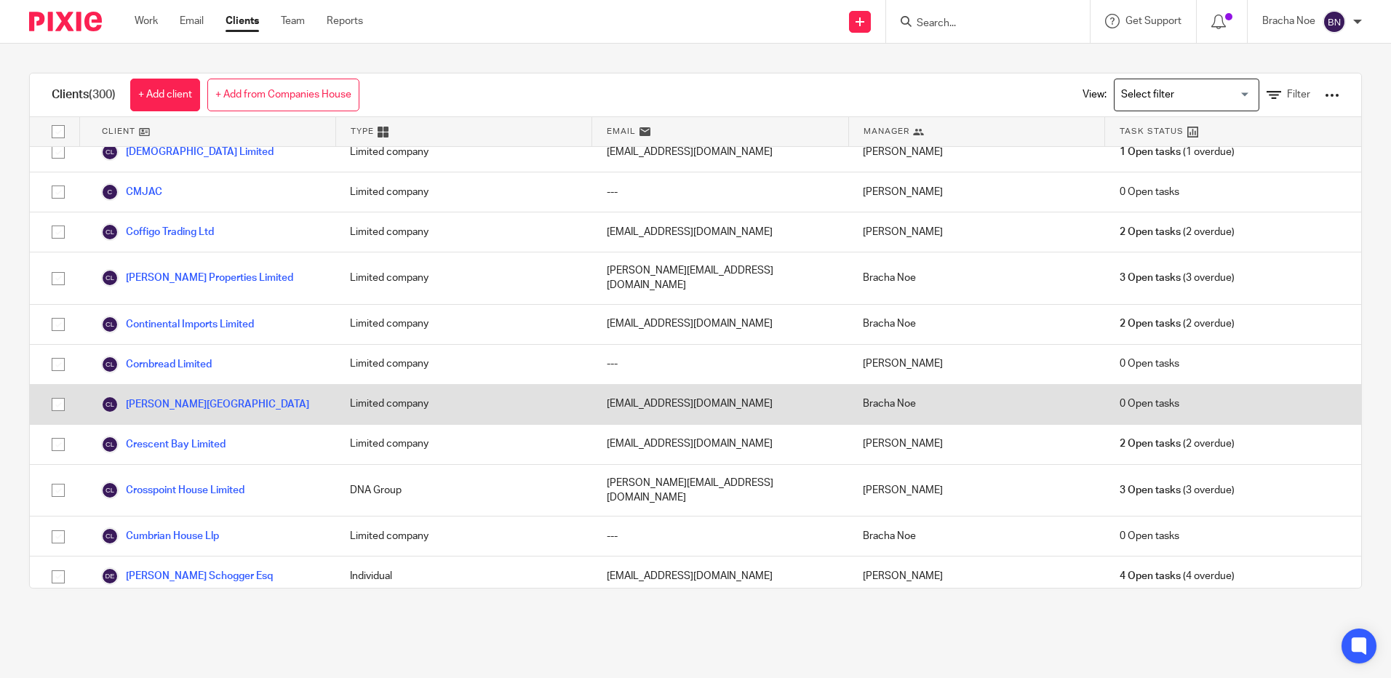
scroll to position [2765, 0]
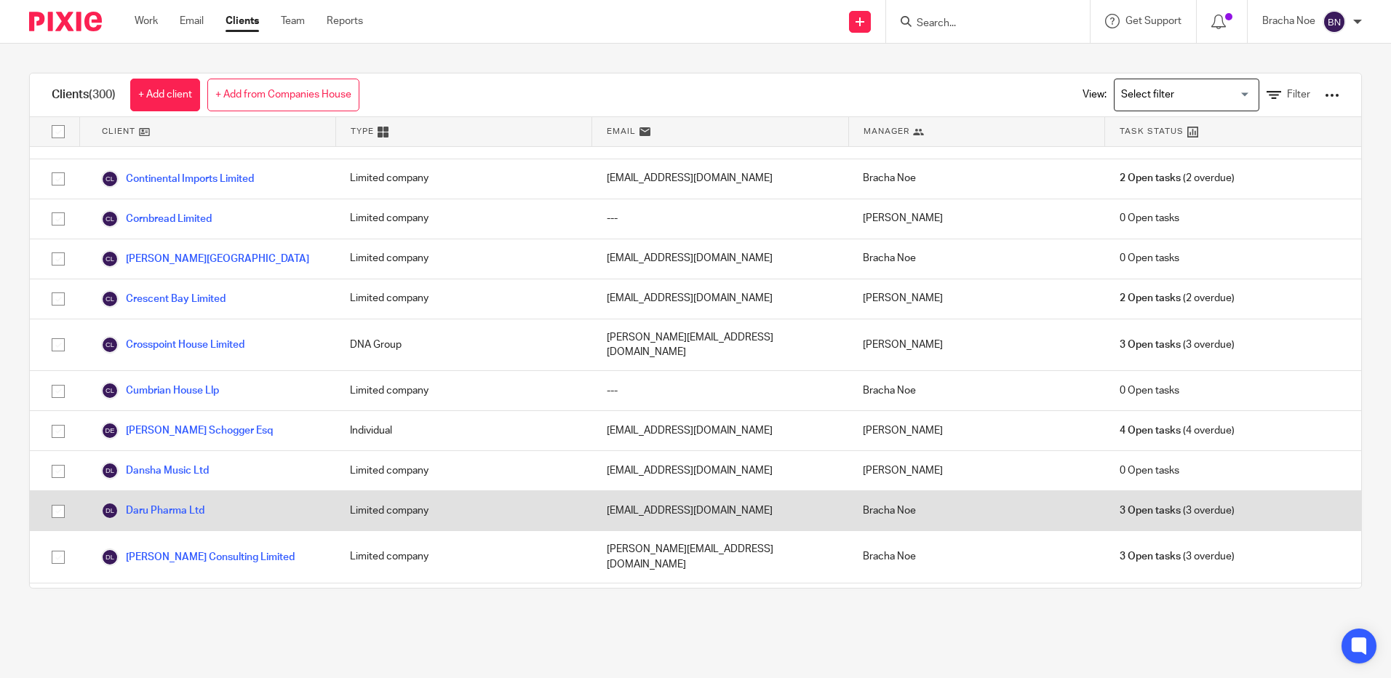
click at [513, 491] on div "Limited company" at bounding box center [463, 510] width 256 height 39
click at [186, 502] on link "Daru Pharma Ltd" at bounding box center [152, 510] width 103 height 17
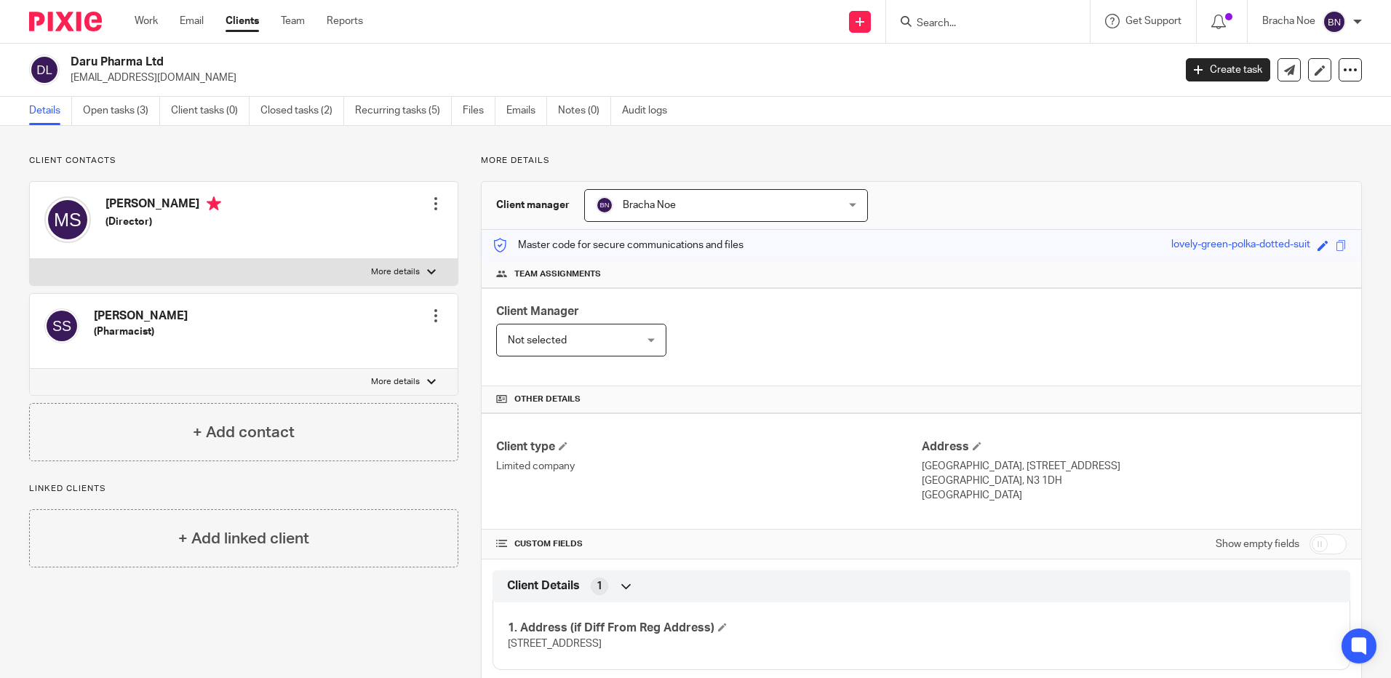
click at [655, 336] on div "Not selected Not selected" at bounding box center [581, 340] width 170 height 33
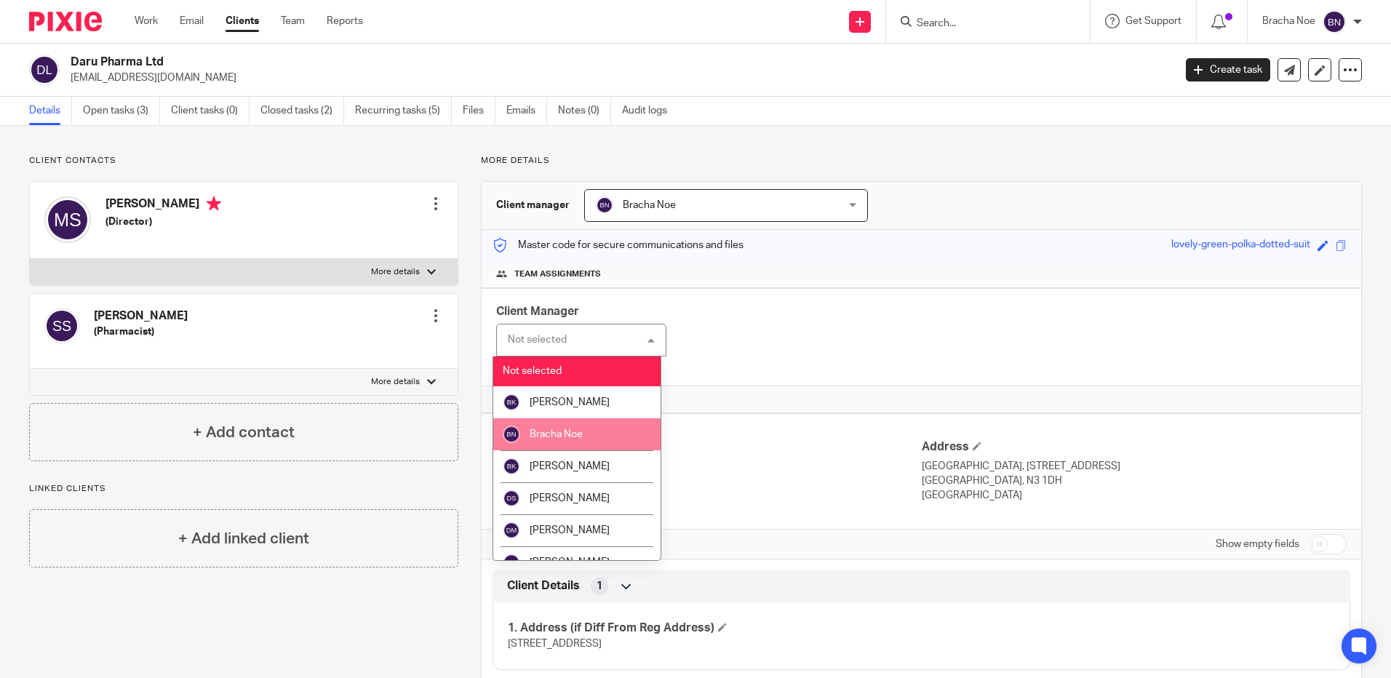
click at [564, 433] on span "Bracha Noe" at bounding box center [556, 434] width 53 height 10
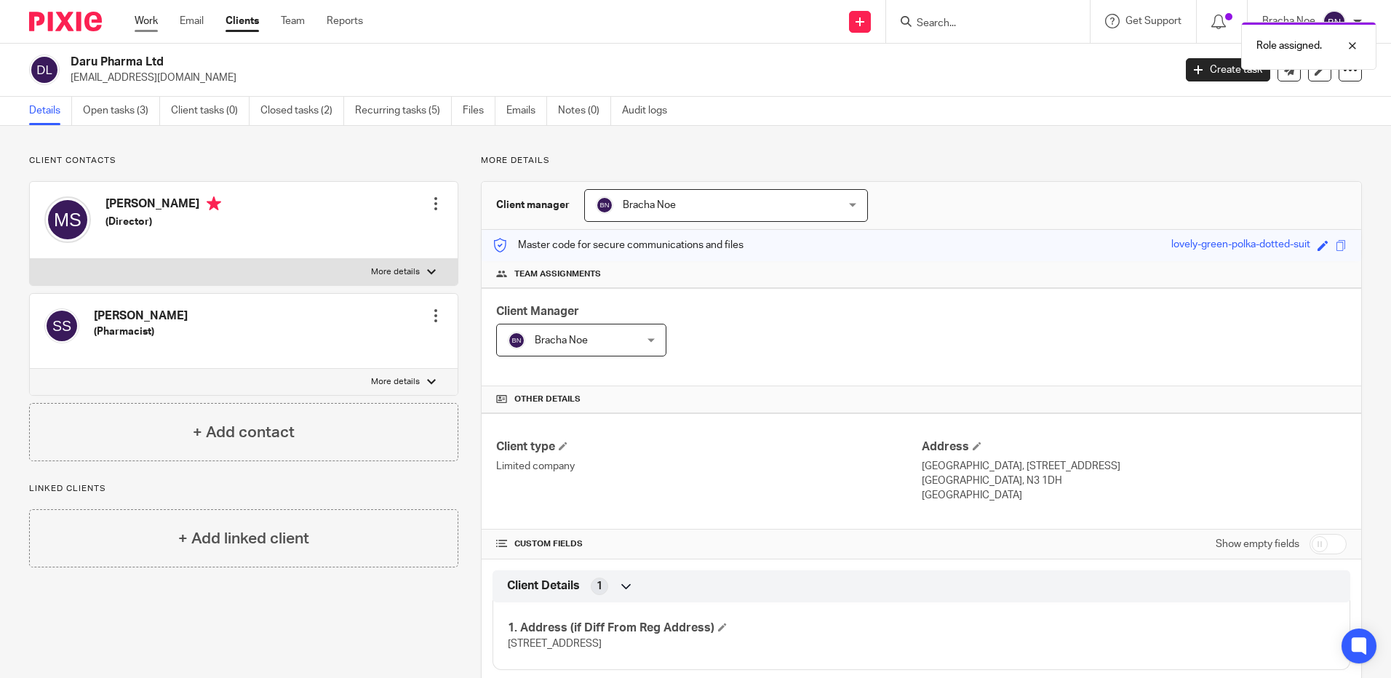
click at [149, 16] on link "Work" at bounding box center [146, 21] width 23 height 15
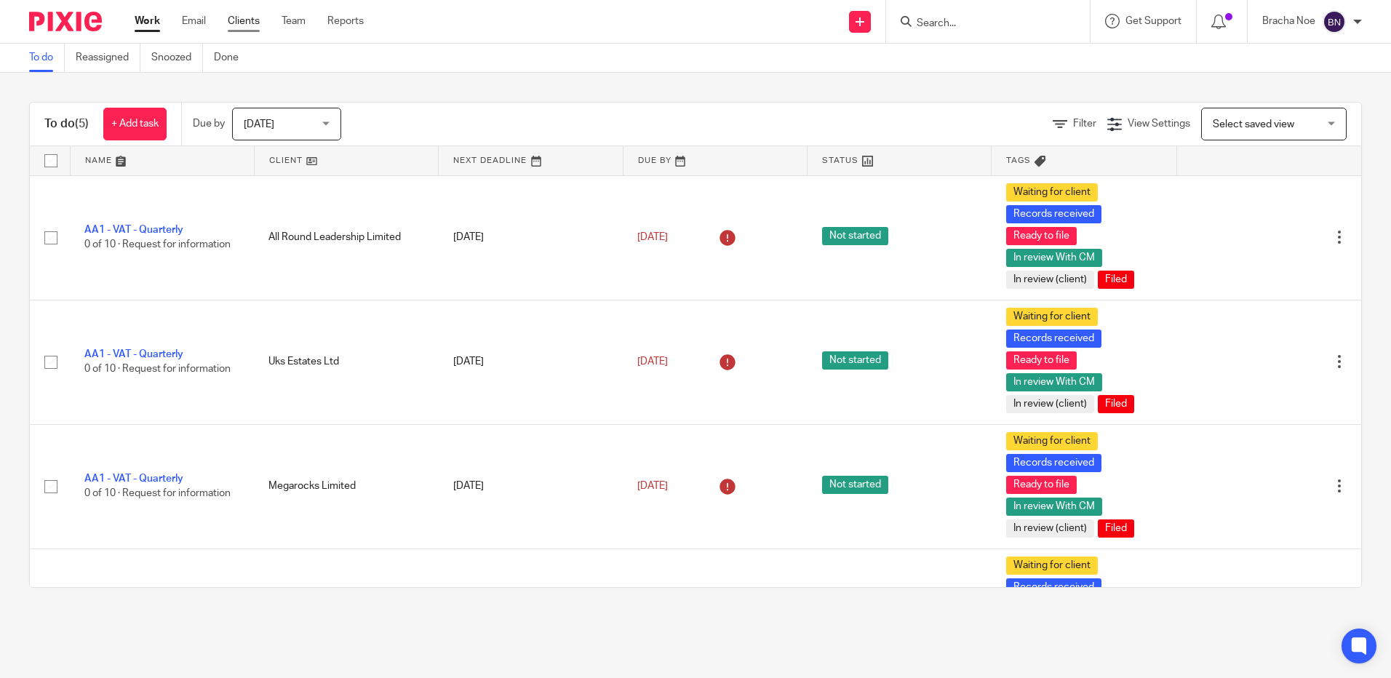
click at [245, 16] on link "Clients" at bounding box center [244, 21] width 32 height 15
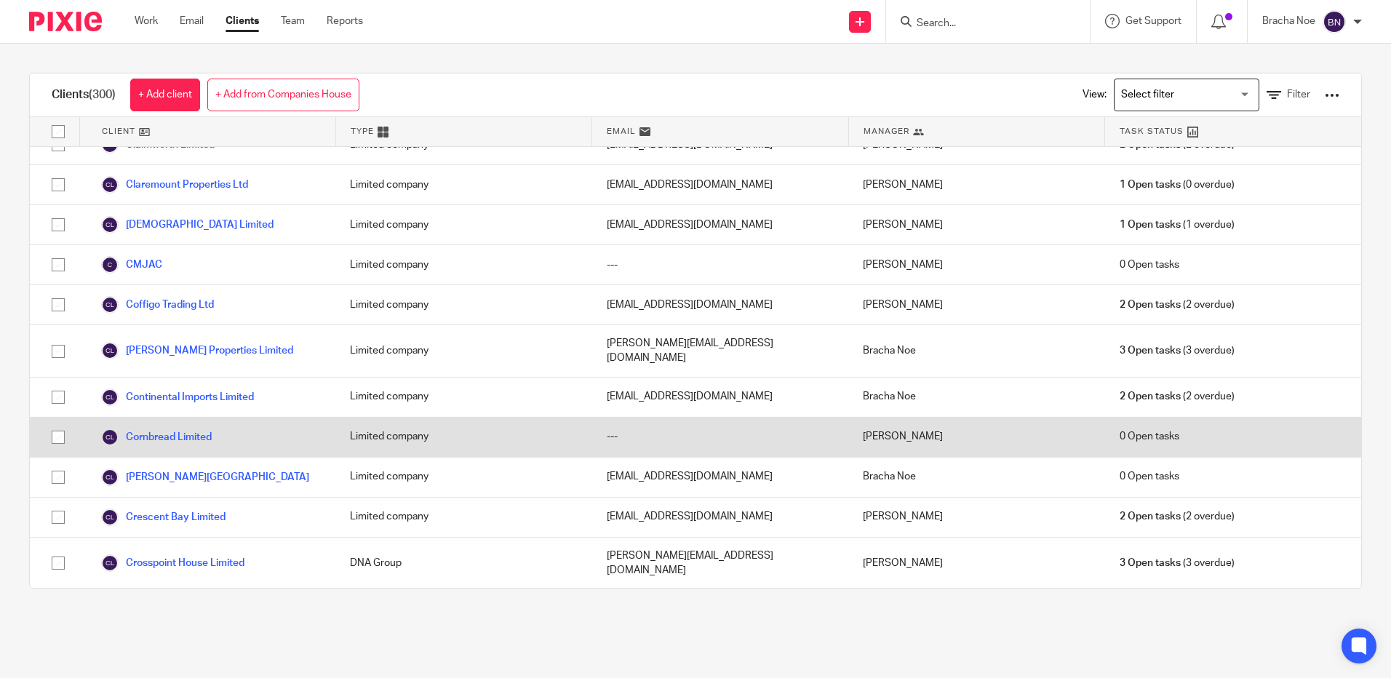
scroll to position [2838, 0]
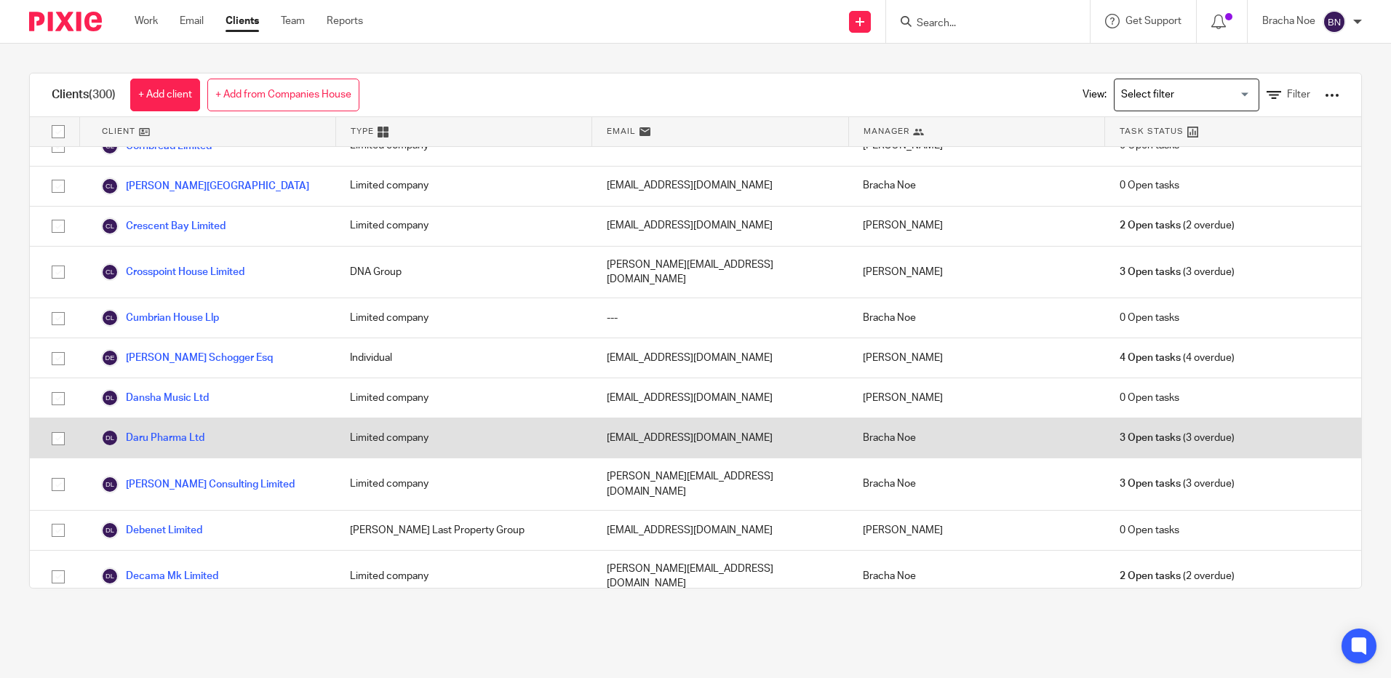
click at [176, 418] on div "Daru Pharma Ltd" at bounding box center [207, 437] width 256 height 39
click at [181, 429] on link "Daru Pharma Ltd" at bounding box center [152, 437] width 103 height 17
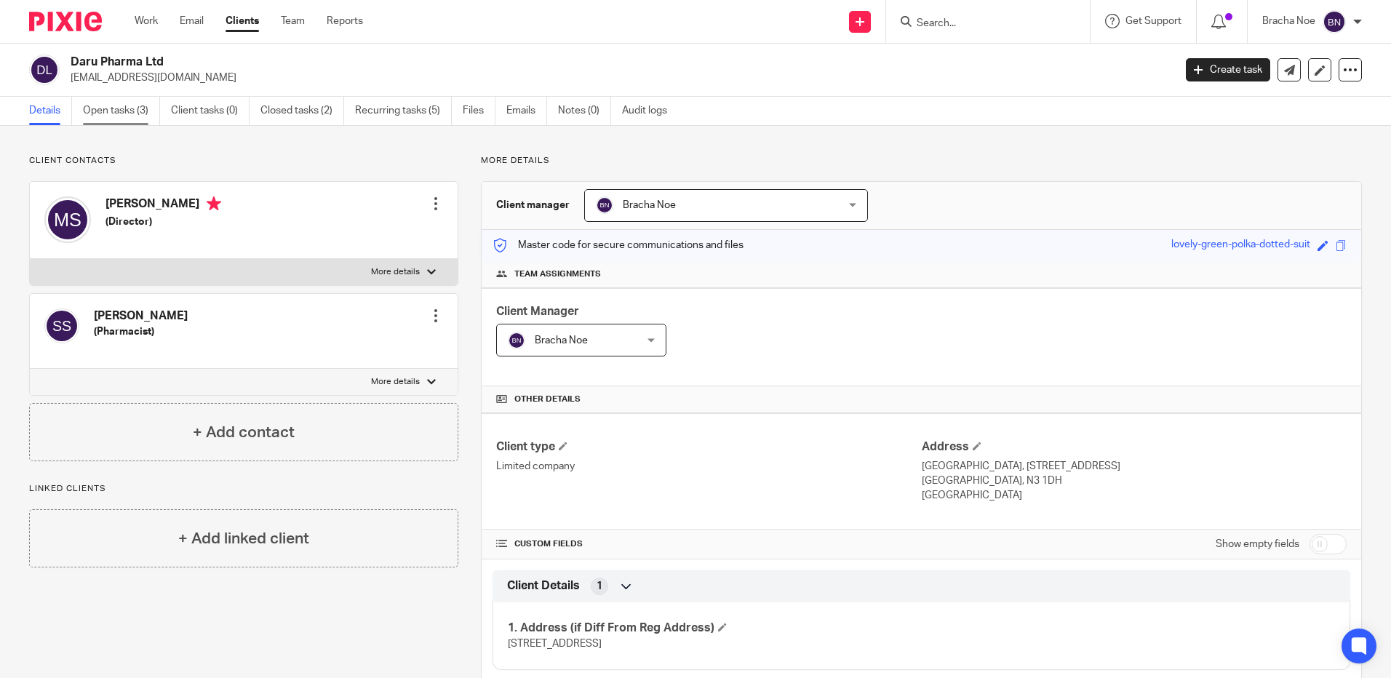
click at [127, 109] on link "Open tasks (3)" at bounding box center [121, 111] width 77 height 28
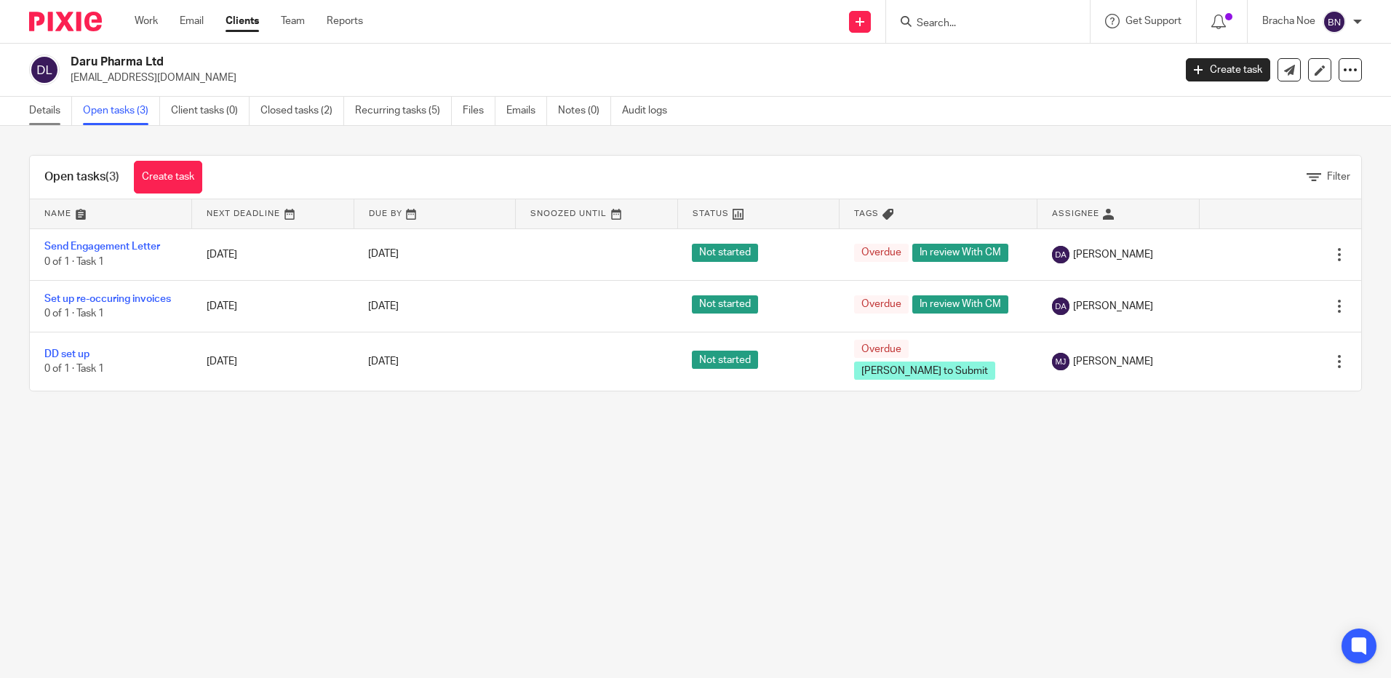
click at [61, 108] on link "Details" at bounding box center [50, 111] width 43 height 28
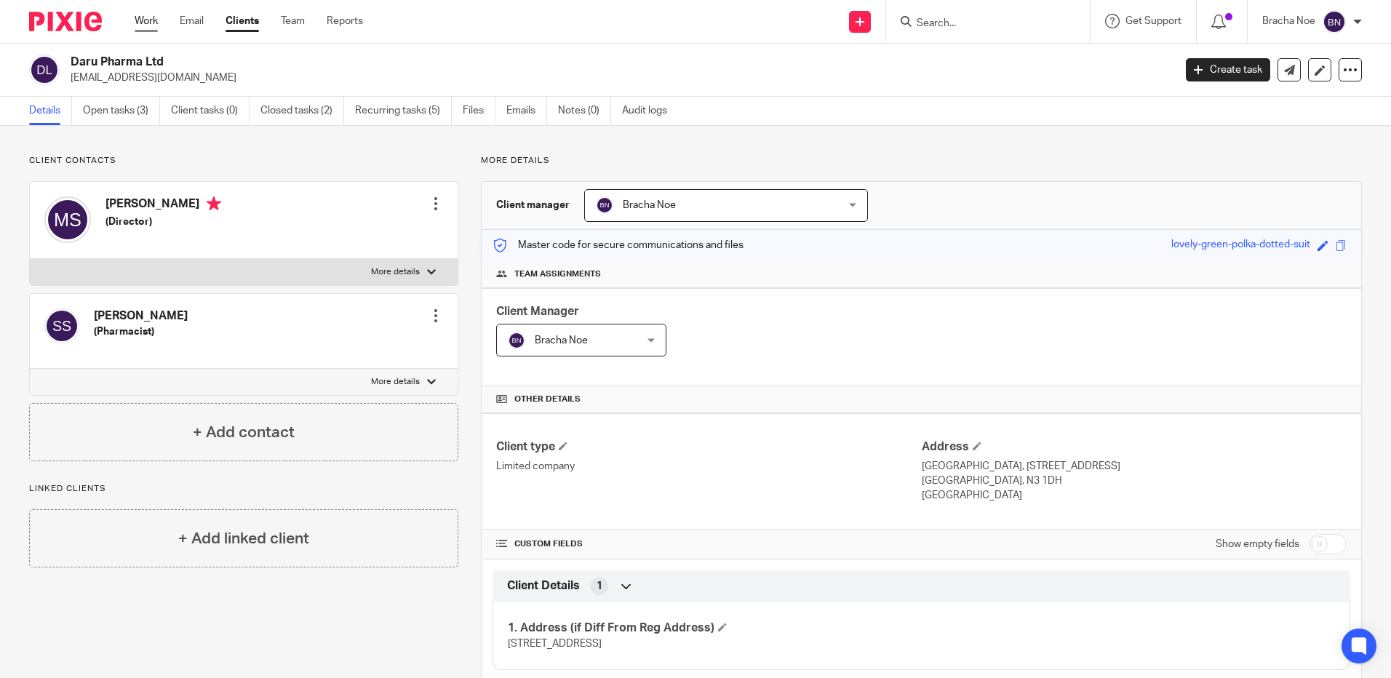
click at [145, 20] on link "Work" at bounding box center [146, 21] width 23 height 15
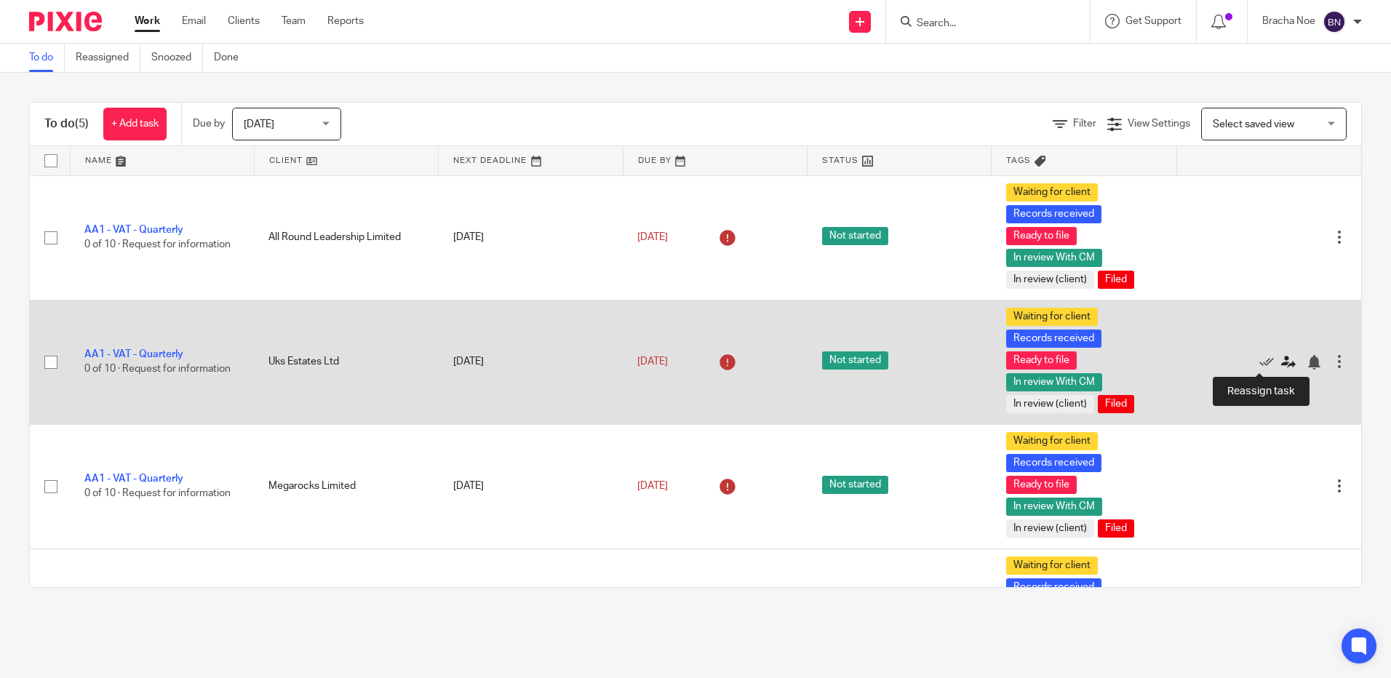
click at [1281, 360] on icon at bounding box center [1288, 362] width 15 height 15
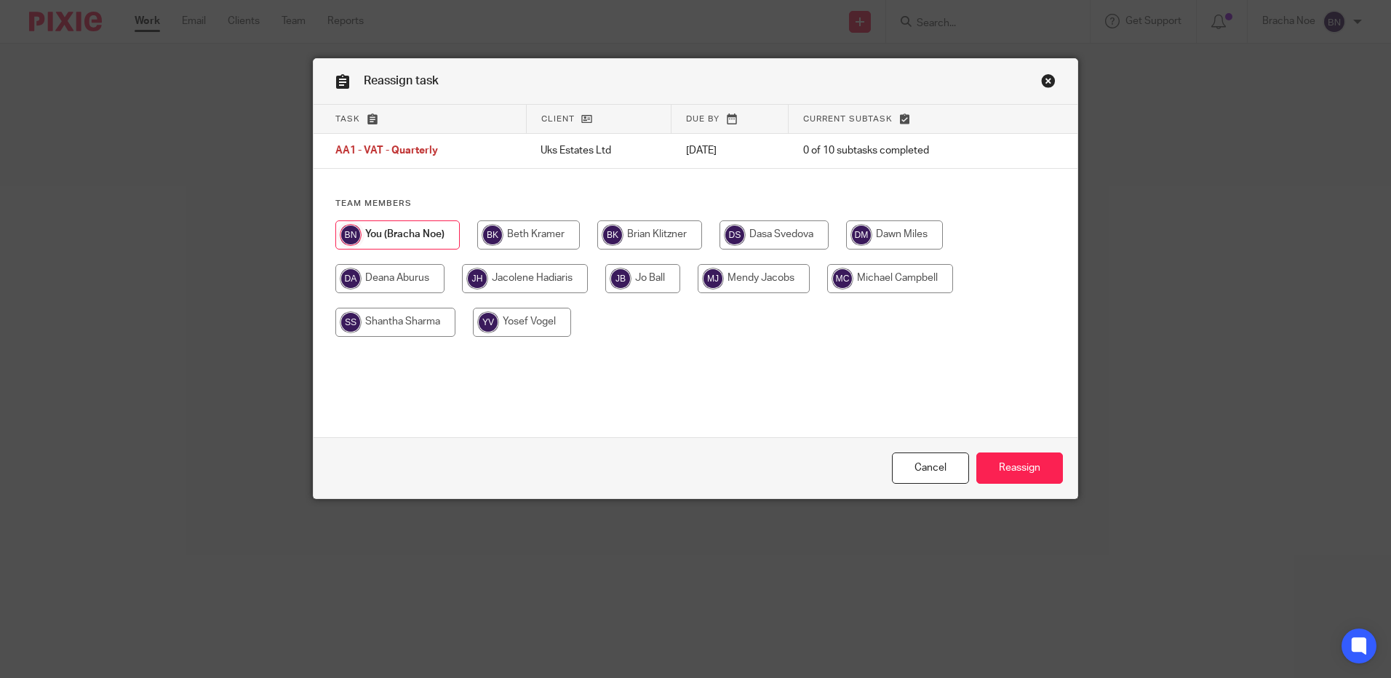
click at [661, 282] on input "radio" at bounding box center [642, 278] width 75 height 29
radio input "true"
click at [1022, 463] on input "Reassign" at bounding box center [1019, 468] width 87 height 31
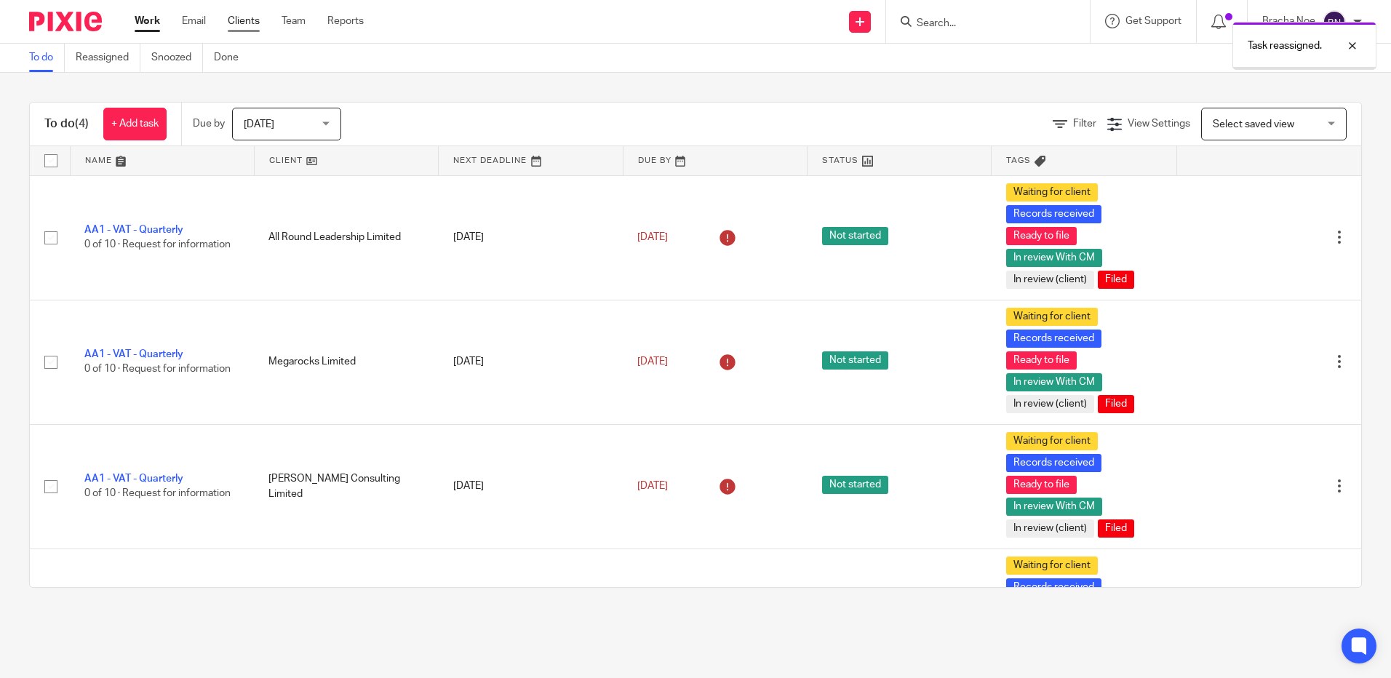
click at [252, 20] on link "Clients" at bounding box center [244, 21] width 32 height 15
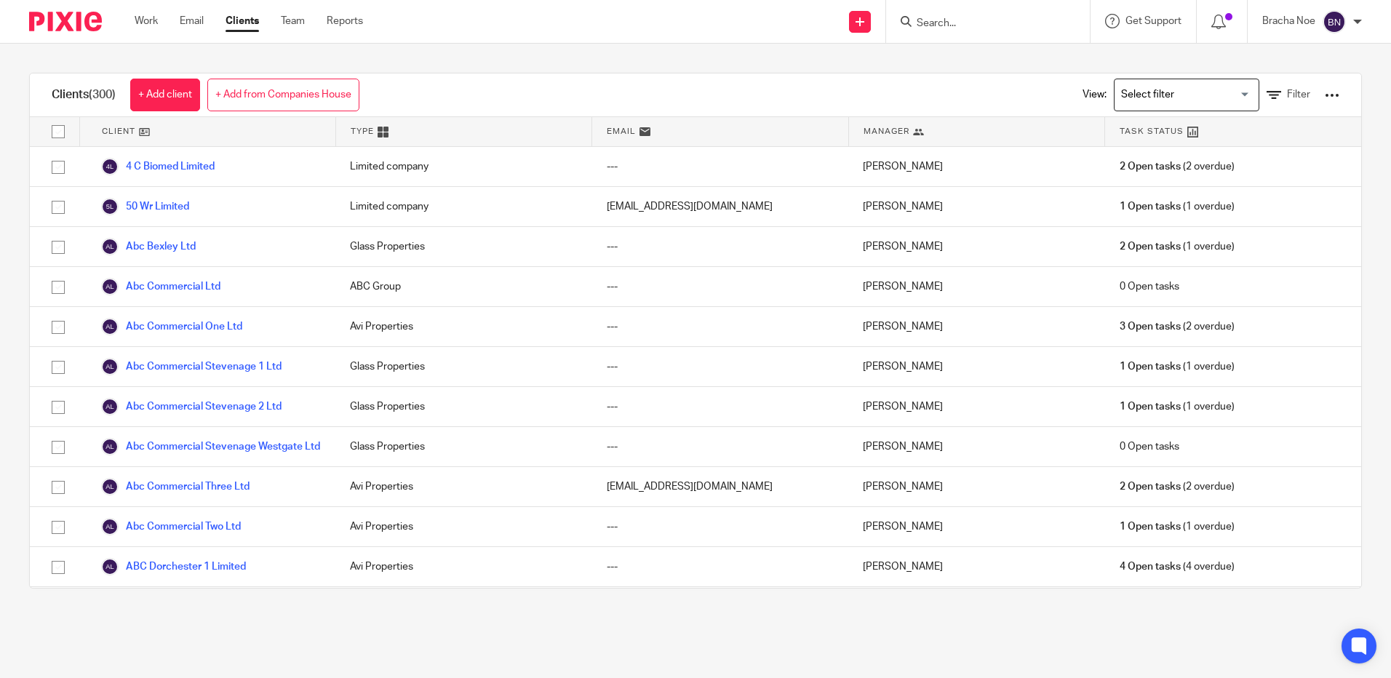
click at [293, 29] on div "Work Email Clients Team Reports Work Email Clients Team Reports Settings" at bounding box center [252, 21] width 265 height 43
click at [293, 25] on link "Team" at bounding box center [293, 21] width 24 height 15
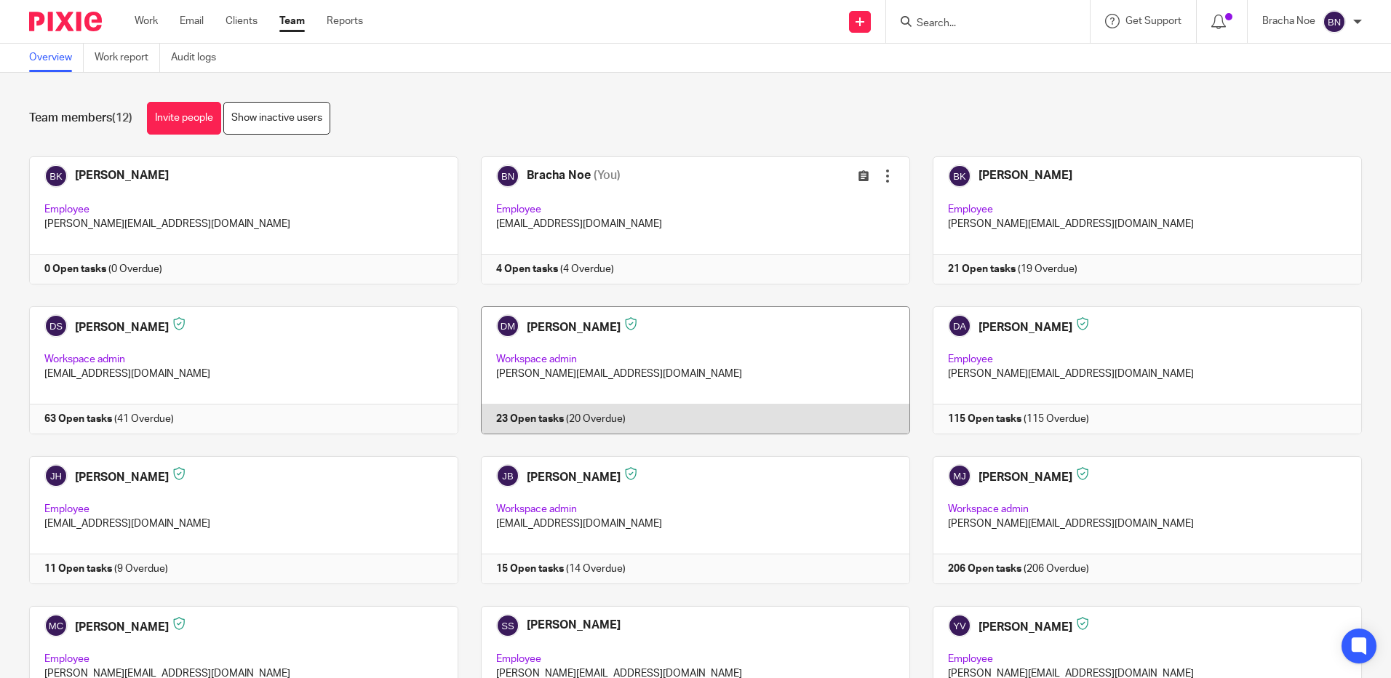
scroll to position [107, 0]
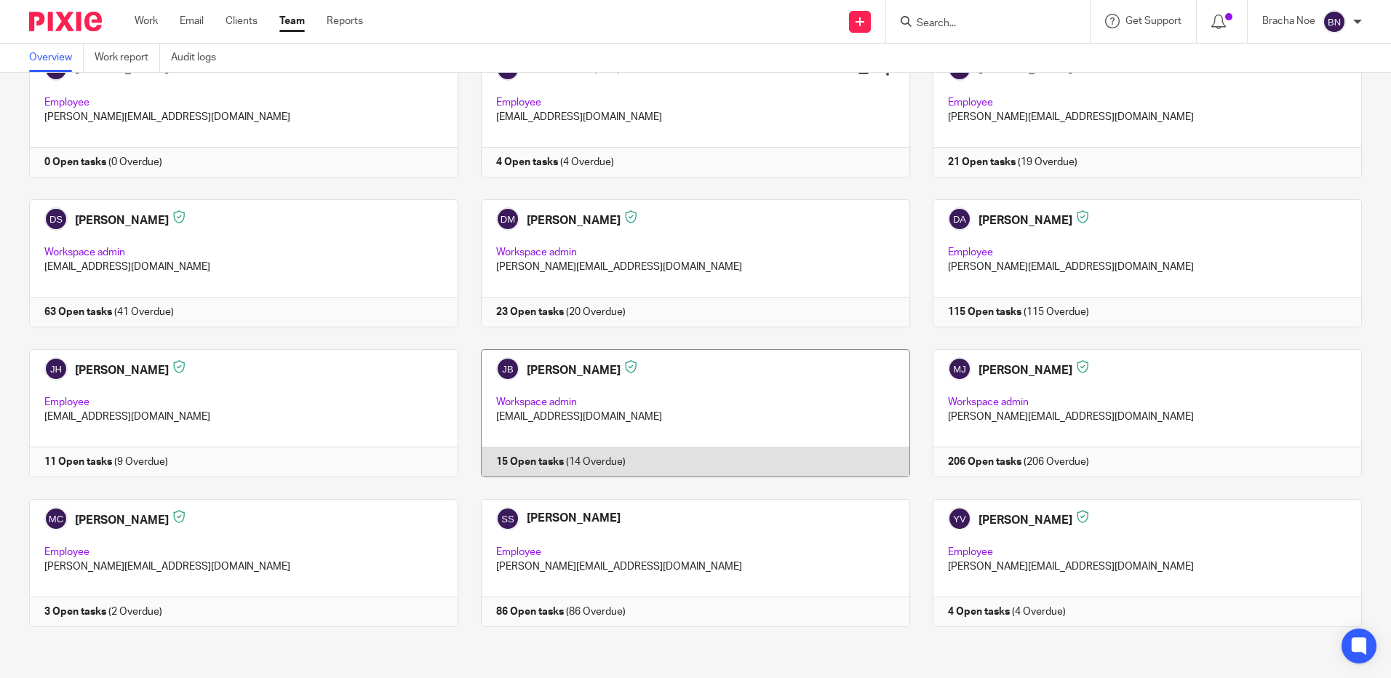
click at [642, 391] on link at bounding box center [684, 413] width 452 height 128
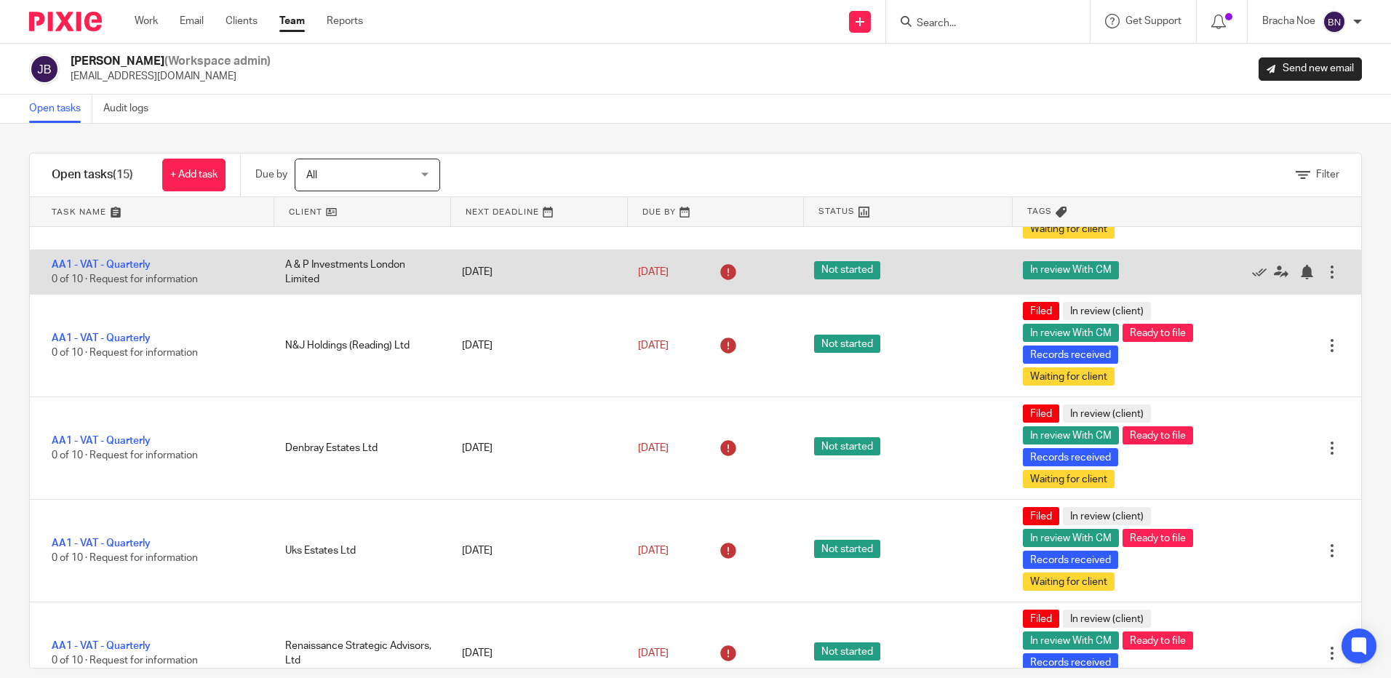
scroll to position [509, 0]
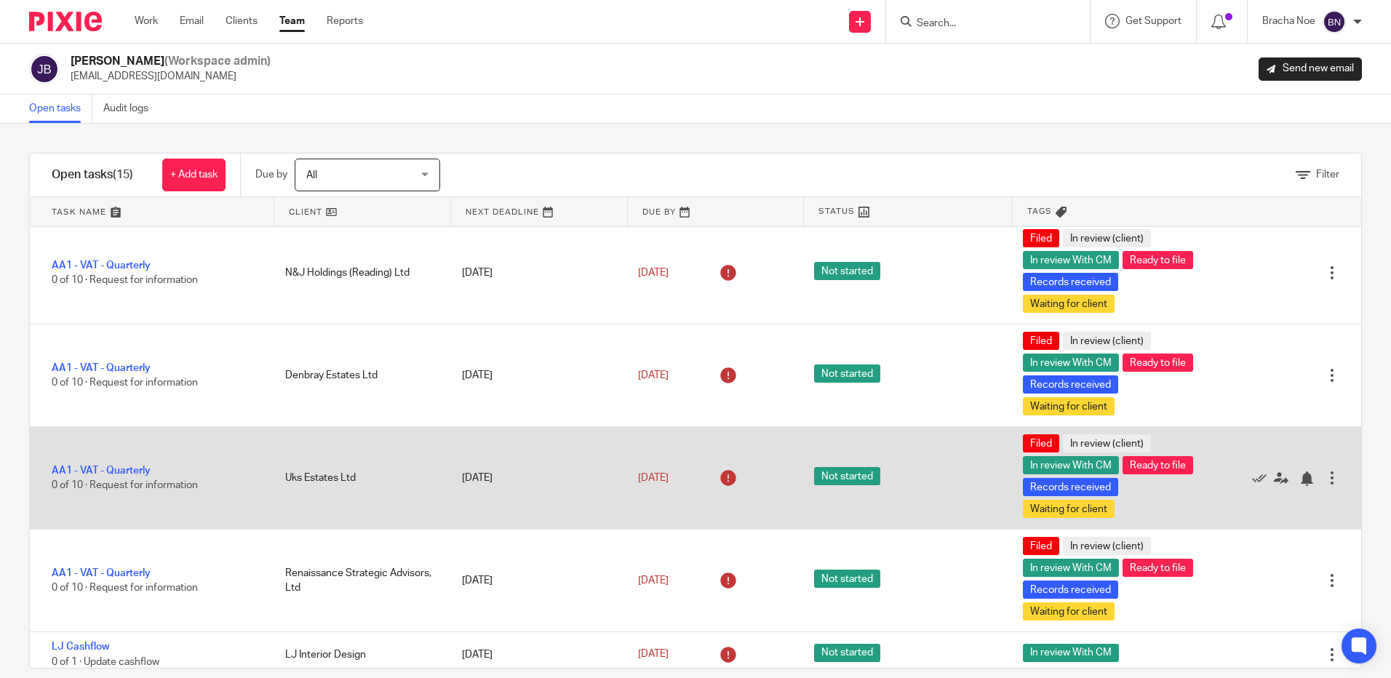
click at [395, 485] on div "Uks Estates Ltd" at bounding box center [359, 477] width 176 height 29
click at [107, 474] on link "AA1 - VAT - Quarterly" at bounding box center [101, 471] width 99 height 10
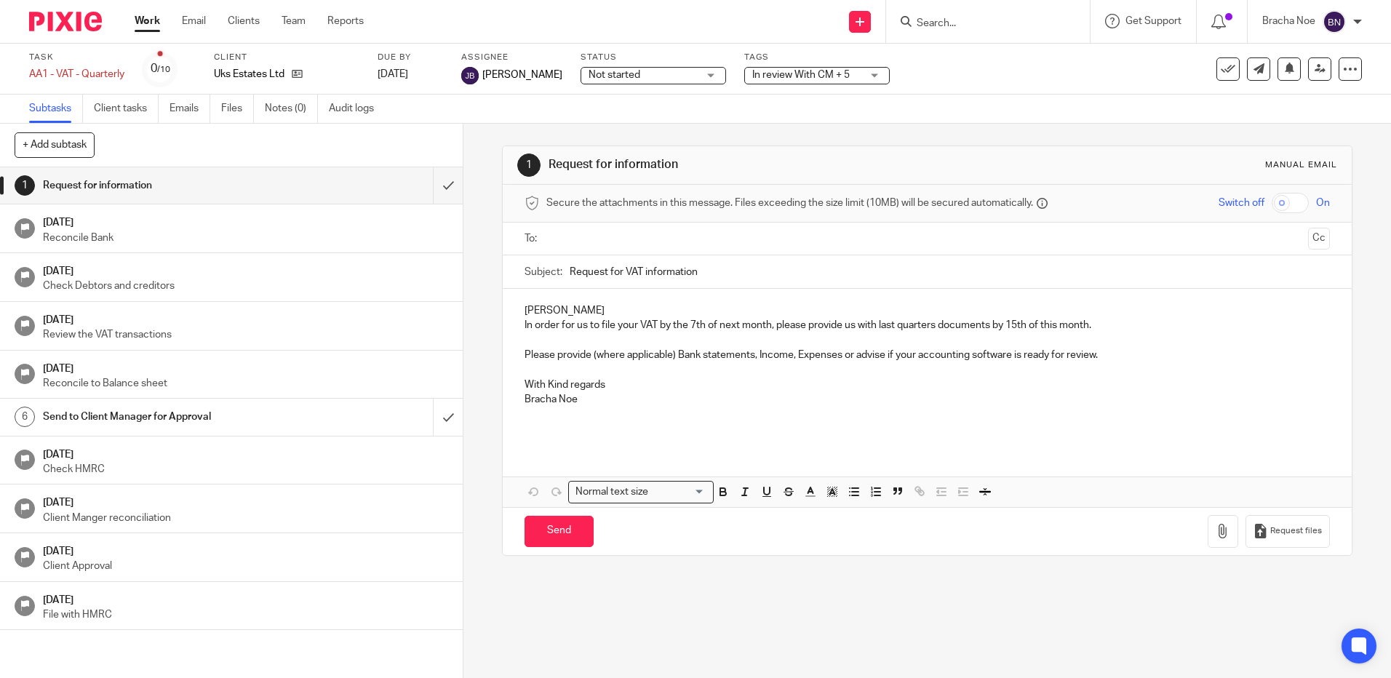
click at [830, 72] on div "In review With CM + 5" at bounding box center [817, 75] width 146 height 17
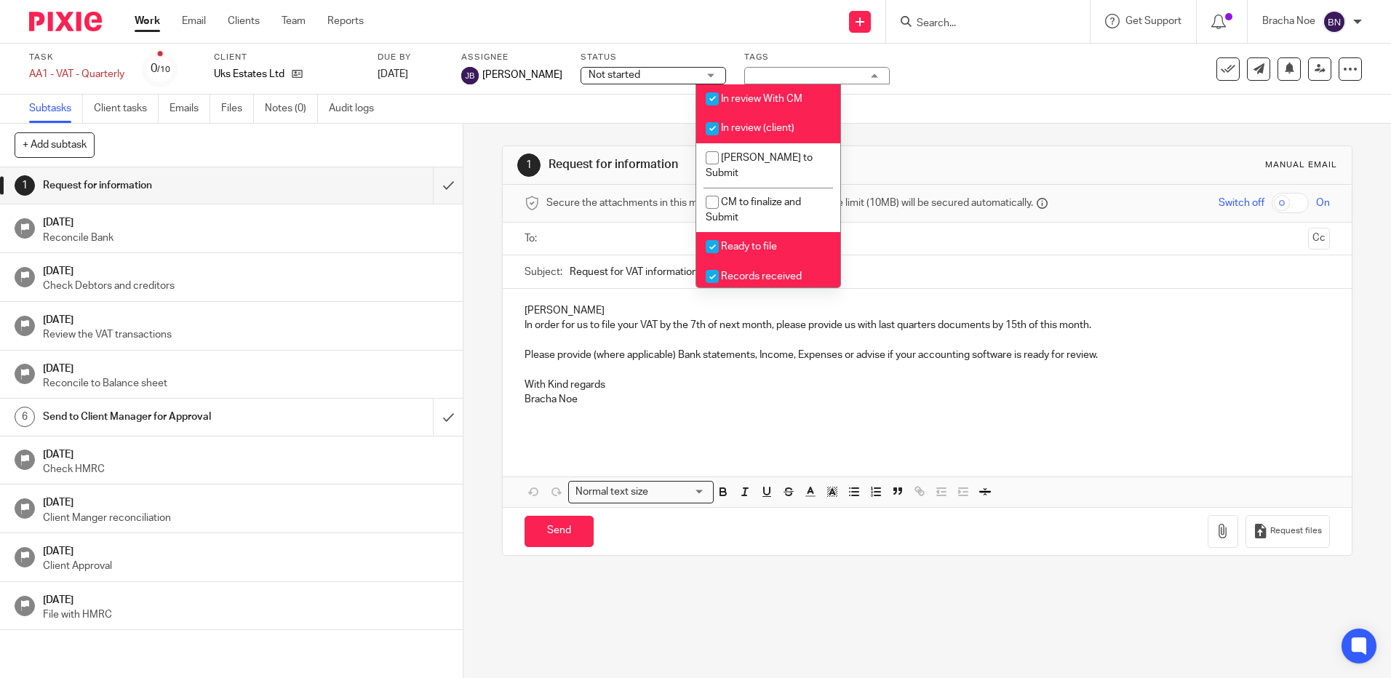
click at [717, 123] on input "checkbox" at bounding box center [713, 129] width 28 height 28
checkbox input "false"
click at [715, 233] on input "checkbox" at bounding box center [713, 247] width 28 height 28
checkbox input "false"
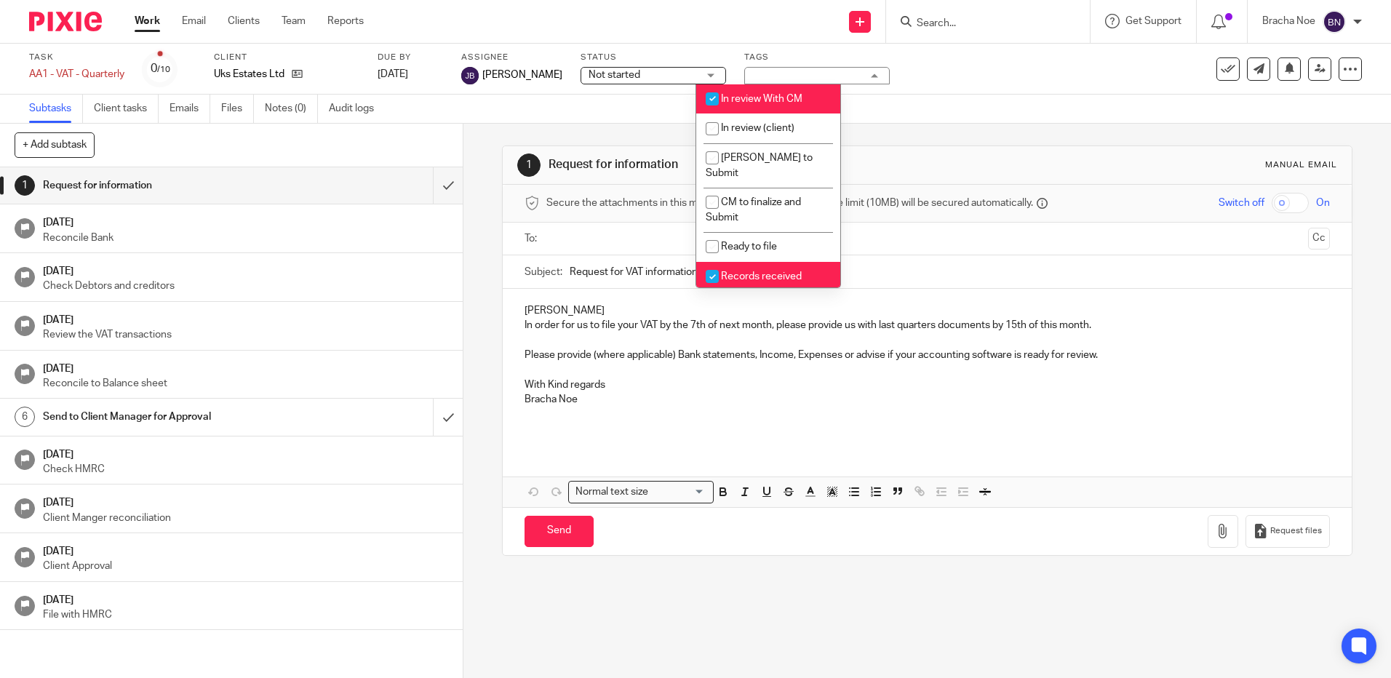
click at [712, 265] on input "checkbox" at bounding box center [713, 277] width 28 height 28
checkbox input "false"
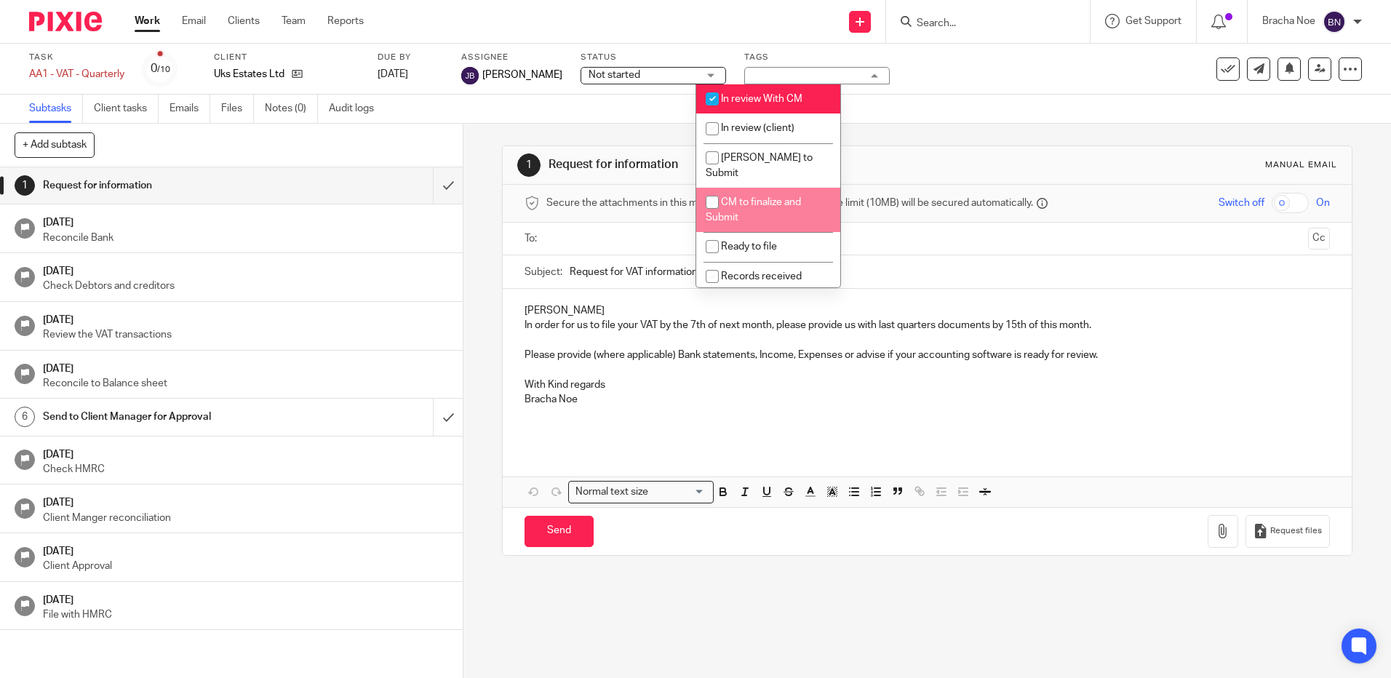
scroll to position [218, 0]
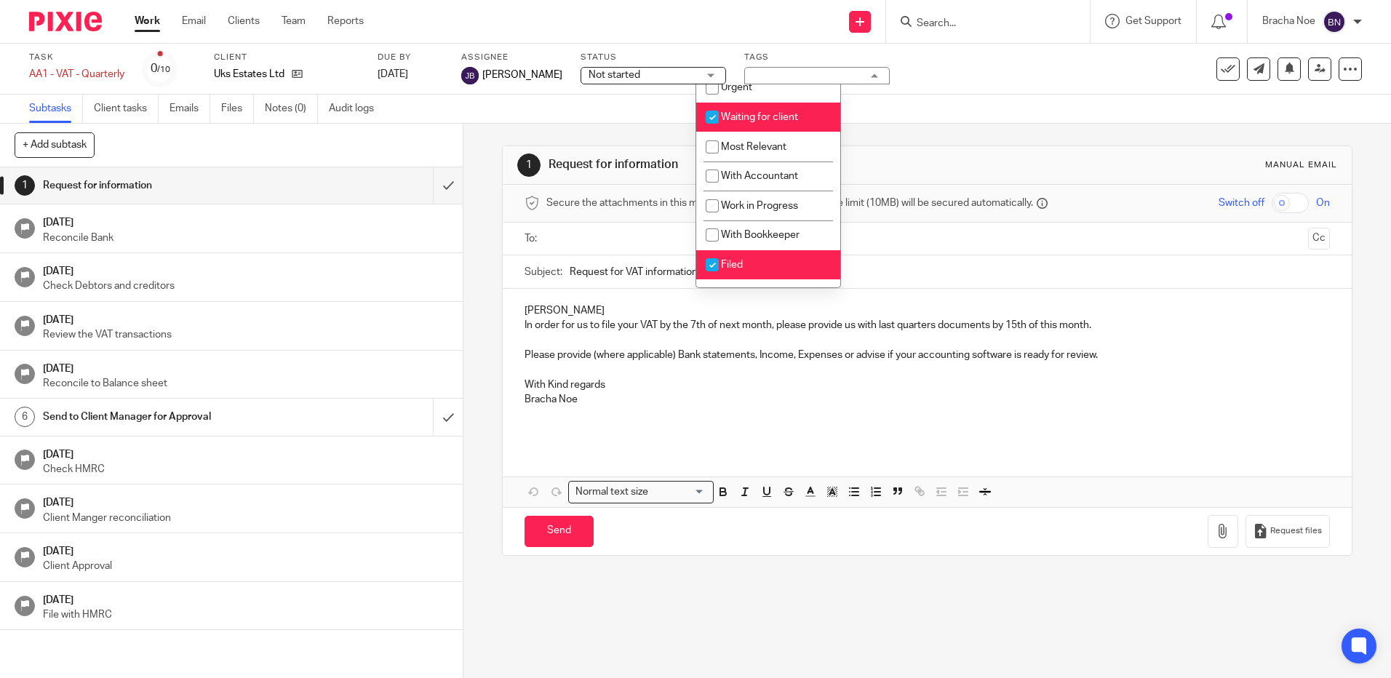
click at [708, 251] on input "checkbox" at bounding box center [713, 265] width 28 height 28
checkbox input "false"
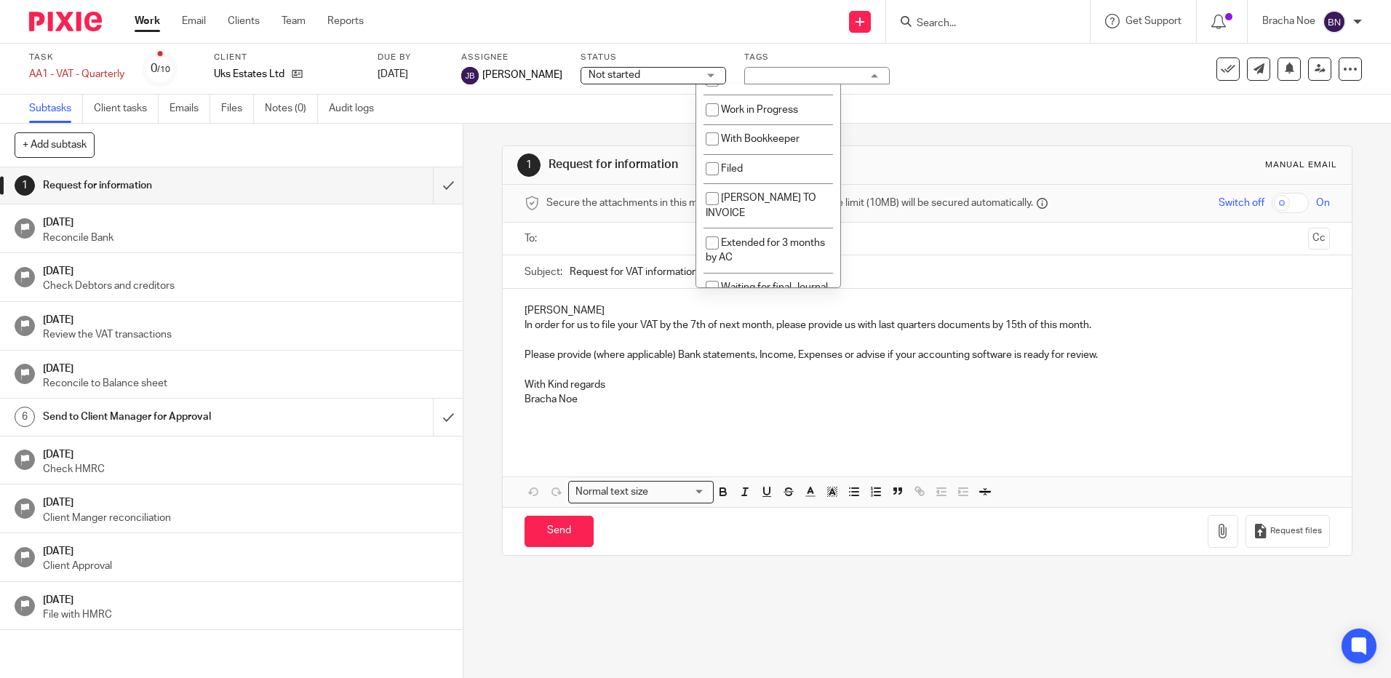
scroll to position [0, 0]
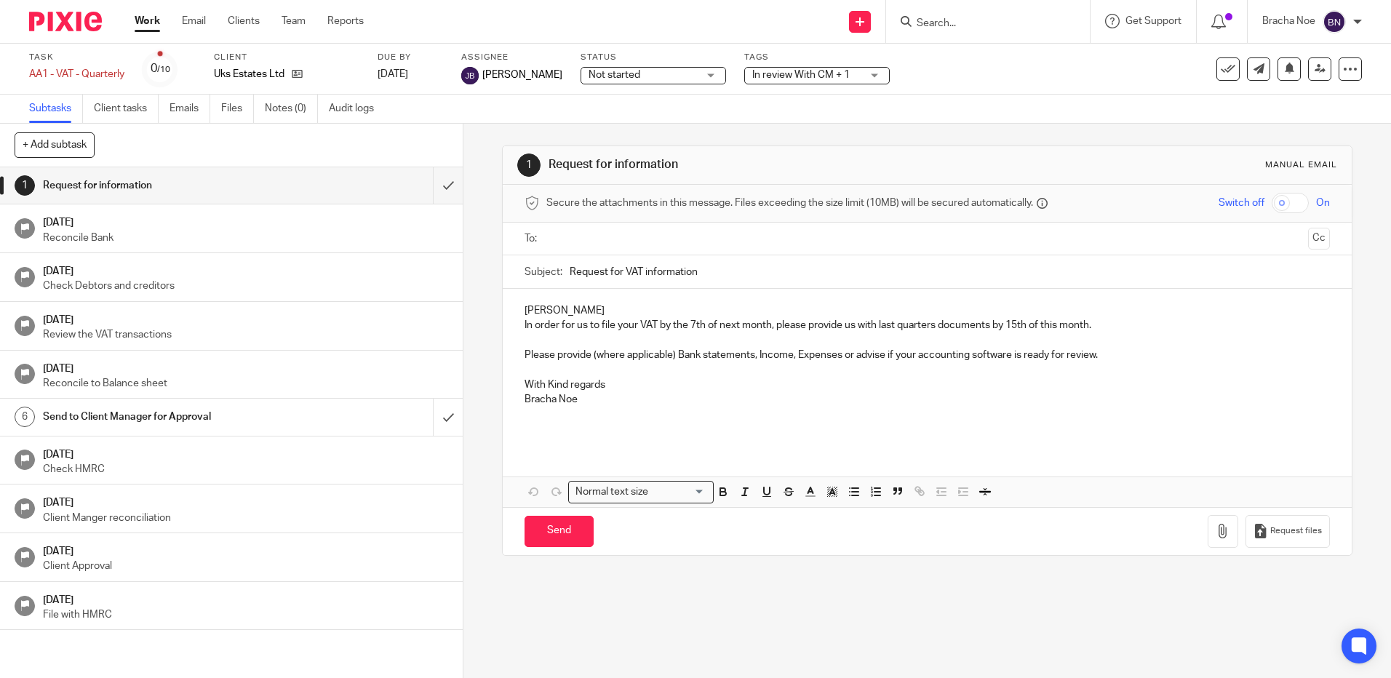
click at [870, 100] on div "Subtasks Client tasks Emails Files Notes (0) Audit logs" at bounding box center [695, 109] width 1391 height 29
click at [288, 109] on link "Notes (0)" at bounding box center [291, 109] width 53 height 28
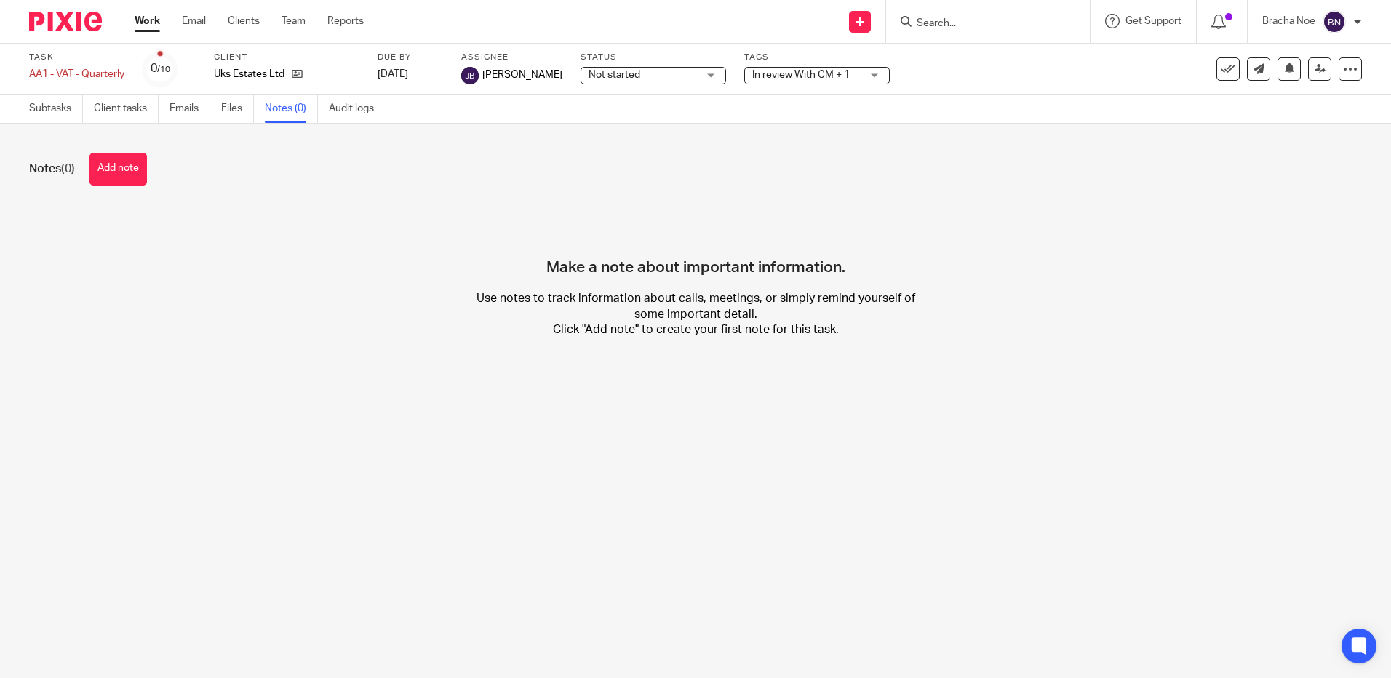
click at [127, 177] on button "Add note" at bounding box center [117, 169] width 57 height 33
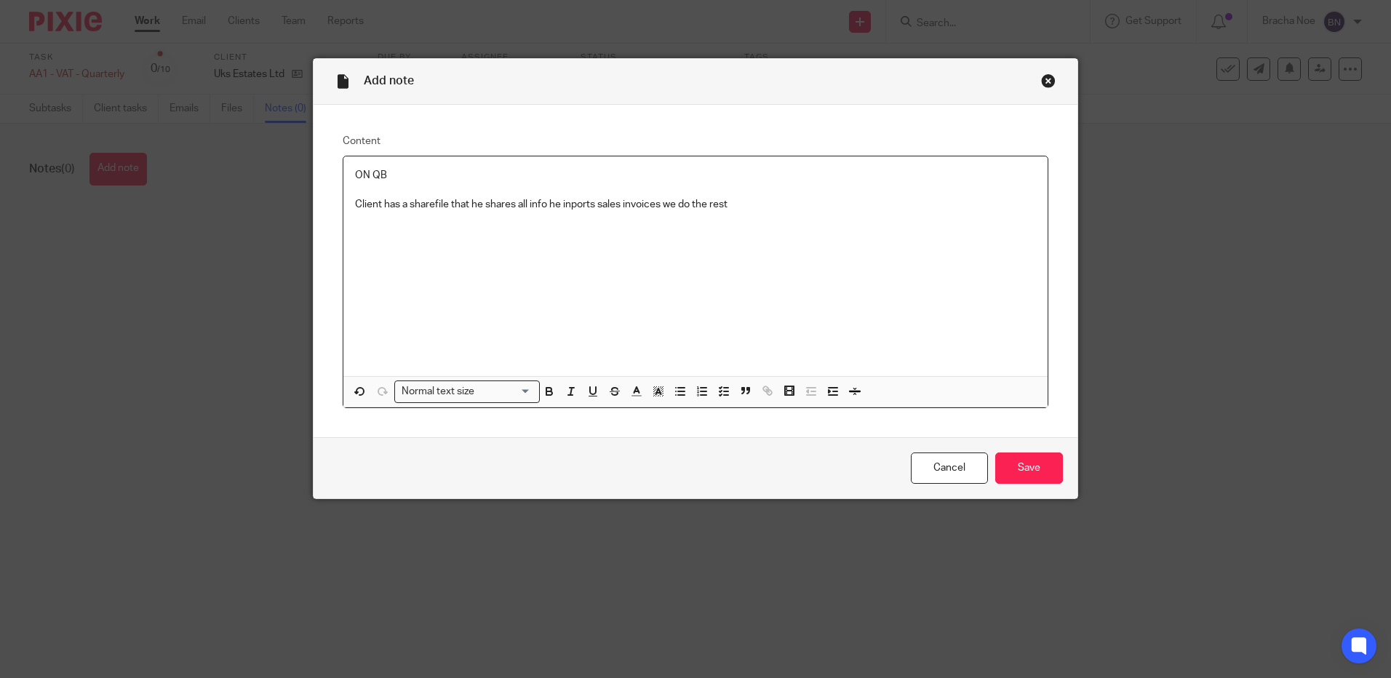
click at [580, 206] on p "Client has a sharefile that he shares all info he inports sales invoices we do …" at bounding box center [695, 204] width 681 height 15
click at [589, 237] on div "ON QB Client has a sharefile that he shares all info he inports sales invoices …" at bounding box center [695, 266] width 704 height 220
click at [1034, 465] on input "Save" at bounding box center [1029, 468] width 68 height 31
